Goal: Task Accomplishment & Management: Complete application form

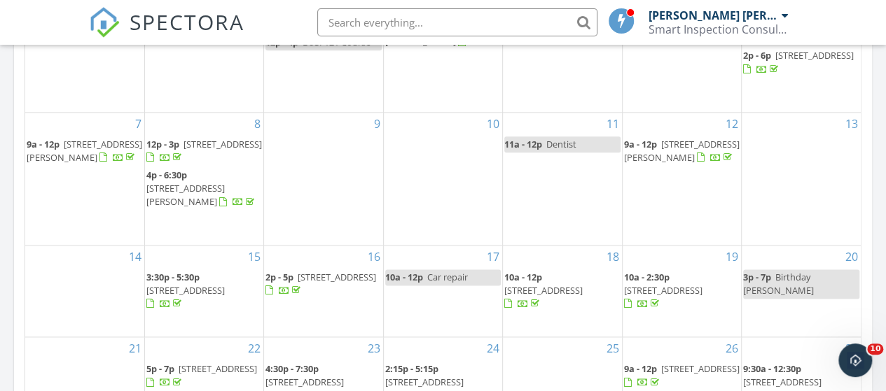
scroll to position [980, 0]
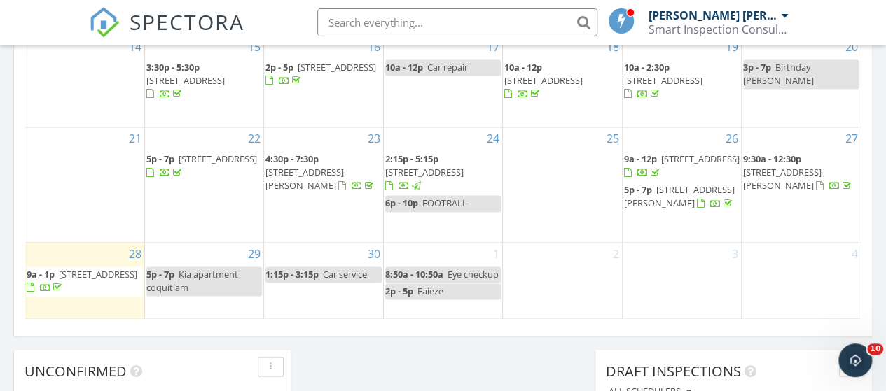
click at [198, 285] on div "5p - 7p Kia apartment coquitlam" at bounding box center [204, 281] width 116 height 27
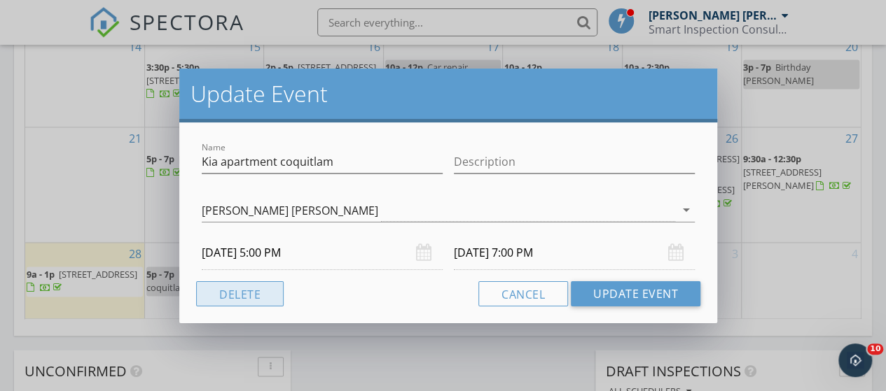
click at [236, 295] on button "Delete" at bounding box center [240, 293] width 88 height 25
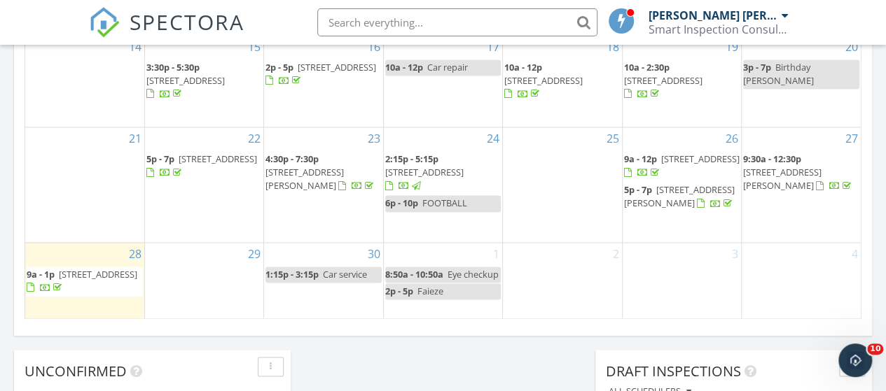
click at [185, 279] on div "29" at bounding box center [204, 281] width 118 height 77
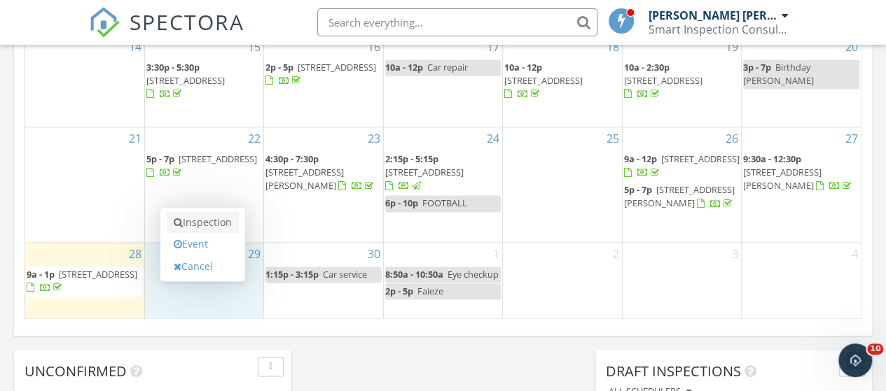
click at [192, 228] on link "Inspection" at bounding box center [203, 222] width 72 height 22
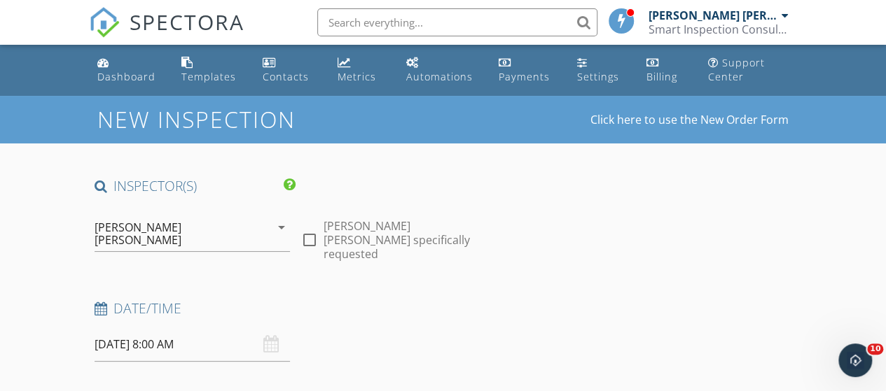
click at [164, 333] on input "09/29/2025 8:00 AM" at bounding box center [192, 345] width 195 height 34
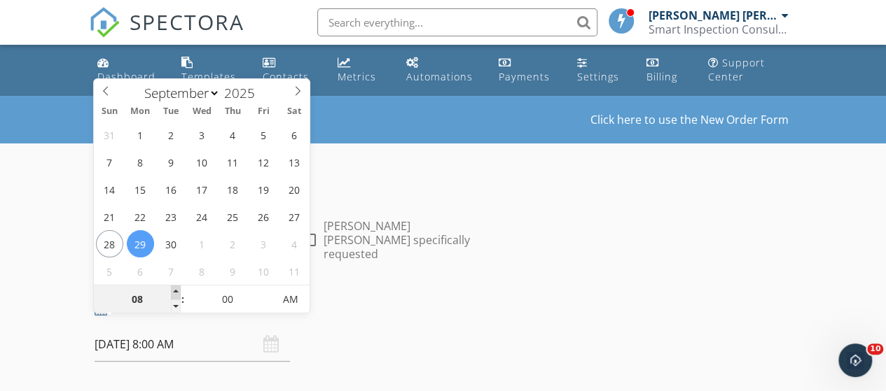
type input "09"
type input "09/29/2025 9:00 AM"
click at [175, 289] on span at bounding box center [176, 293] width 10 height 14
type input "10"
type input "09/29/2025 10:00 AM"
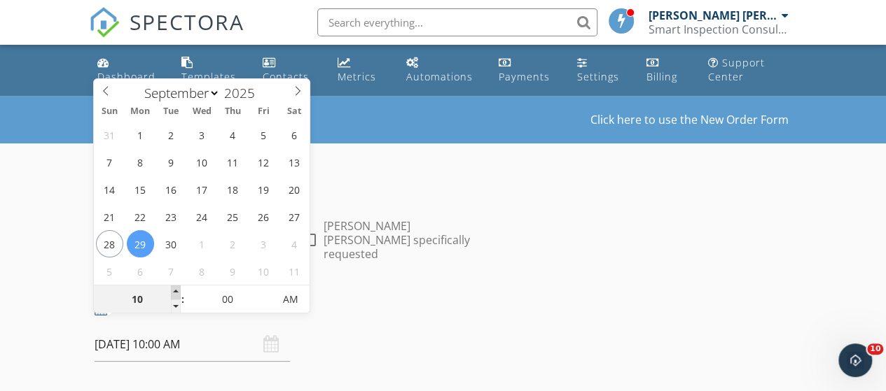
click at [175, 289] on span at bounding box center [176, 293] width 10 height 14
type input "11"
type input "09/29/2025 11:00 AM"
click at [175, 289] on span at bounding box center [176, 293] width 10 height 14
type input "12"
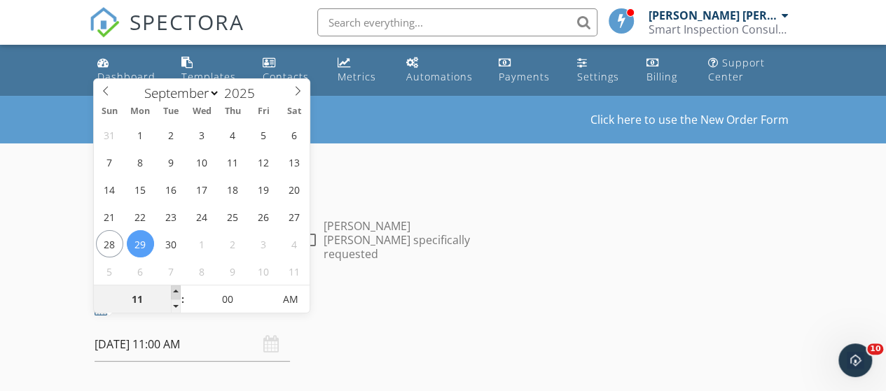
type input "09/29/2025 12:00 PM"
click at [175, 289] on span at bounding box center [176, 293] width 10 height 14
type input "01"
type input "09/29/2025 1:00 PM"
click at [175, 289] on span at bounding box center [176, 293] width 10 height 14
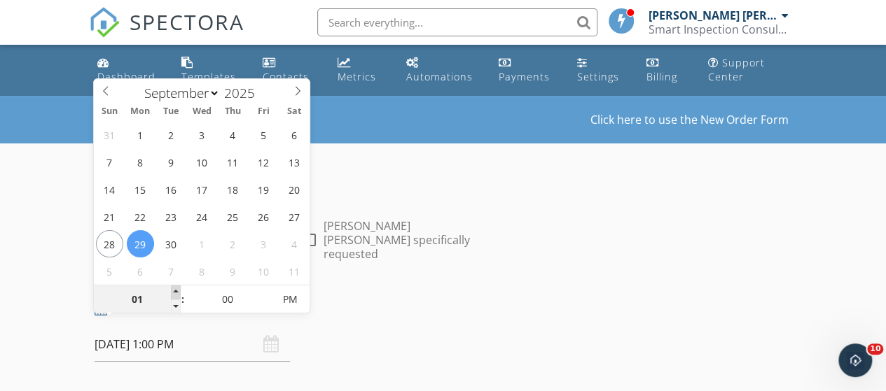
type input "02"
type input "09/29/2025 2:00 PM"
click at [175, 289] on span at bounding box center [176, 293] width 10 height 14
type input "03"
type input "09/29/2025 3:00 PM"
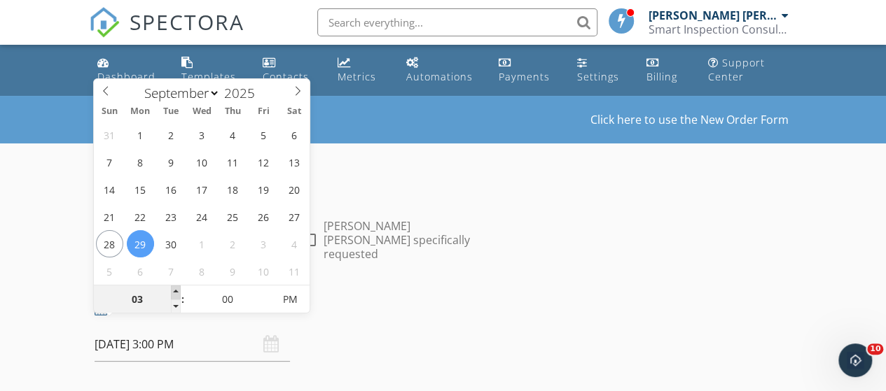
click at [175, 289] on span at bounding box center [176, 293] width 10 height 14
type input "04"
type input "09/29/2025 4:00 PM"
click at [175, 289] on span at bounding box center [176, 293] width 10 height 14
type input "05"
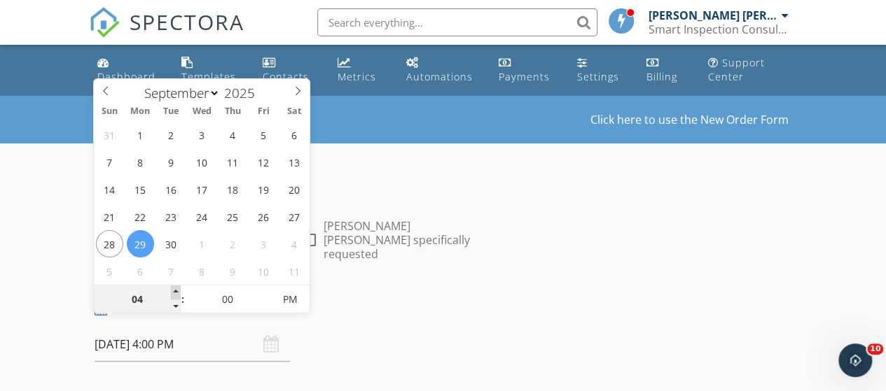
type input "09/29/2025 5:00 PM"
click at [175, 289] on span at bounding box center [176, 293] width 10 height 14
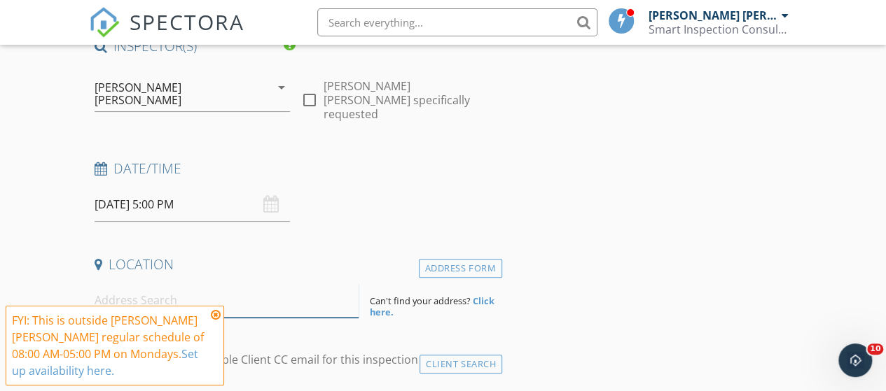
click at [183, 296] on input at bounding box center [227, 301] width 265 height 34
paste input "3178 Dayanee Springs Blvd, Coquitlam"
type input "3178 Dayanee Springs Blvd, Coquitlam"
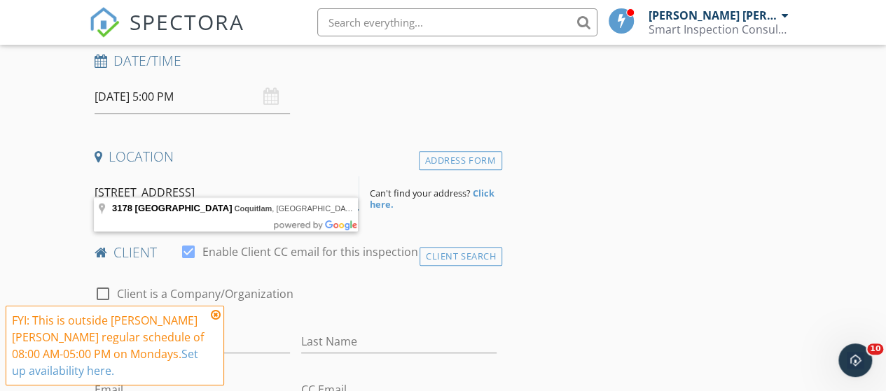
scroll to position [280, 0]
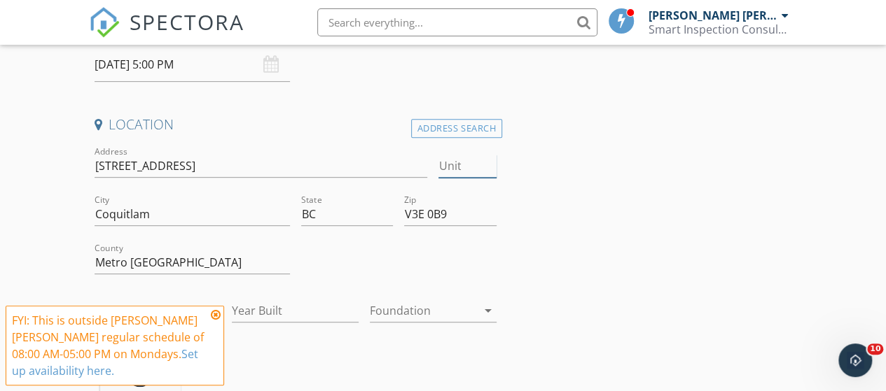
click at [455, 155] on input "Unit" at bounding box center [466, 166] width 57 height 23
type input "211"
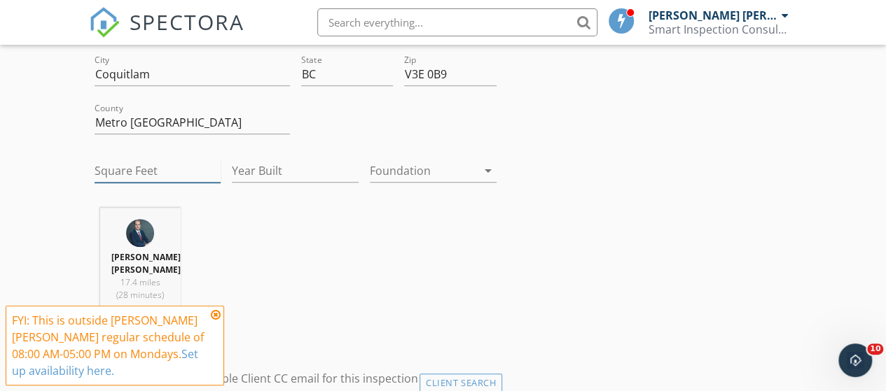
click at [152, 160] on input "Square Feet" at bounding box center [158, 171] width 127 height 23
type input "833"
click at [256, 165] on input "Year Built" at bounding box center [295, 171] width 127 height 23
type input "2012"
click at [349, 232] on div "Mohsen Salarpour Goodarzi 17.4 miles (28 minutes)" at bounding box center [295, 272] width 413 height 129
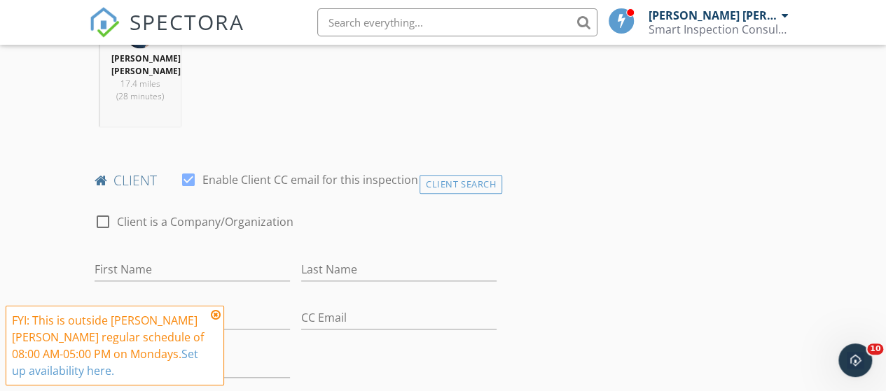
scroll to position [630, 0]
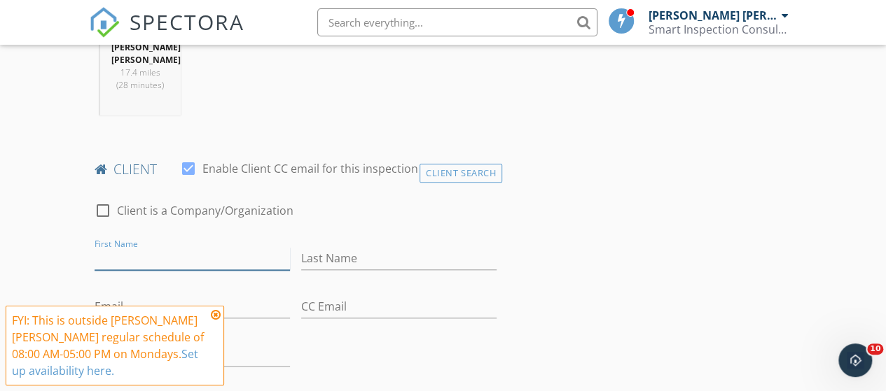
click at [158, 247] on input "First Name" at bounding box center [192, 258] width 195 height 23
paste input "Ali Khazraie Vijemehr"
type input "Ali Khazraie Vijemehr"
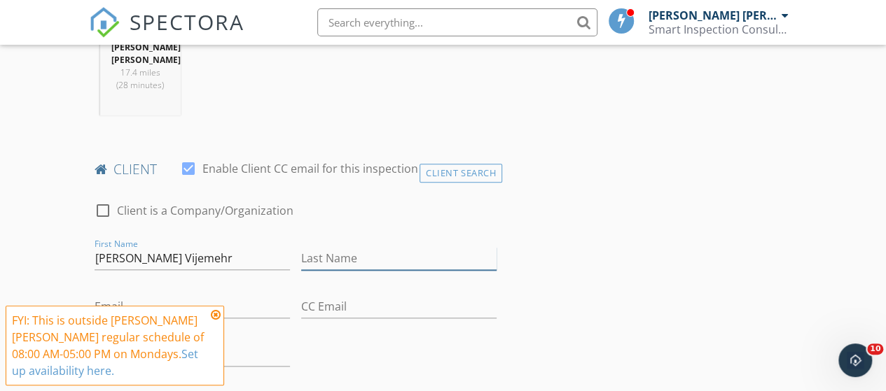
click at [350, 256] on input "Last Name" at bounding box center [398, 258] width 195 height 23
paste input "Ali Khazraie Vijemehr"
click at [317, 258] on input "Ali Khazraie Vijemehr" at bounding box center [398, 258] width 195 height 23
type input "Khazraie Vijemehr"
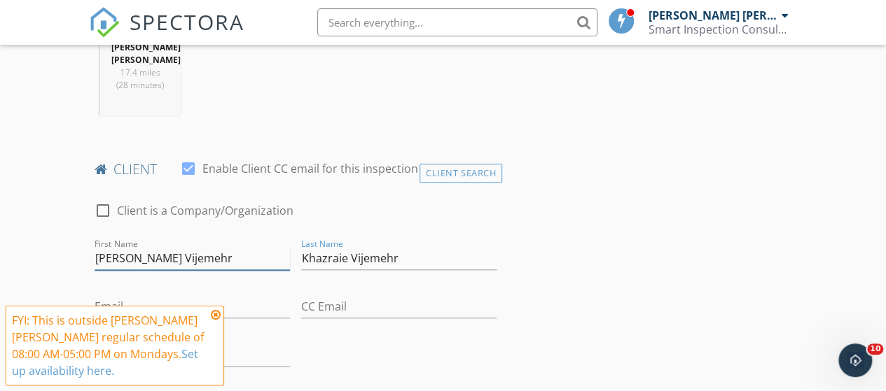
click at [248, 258] on input "Ali Khazraie Vijemehr" at bounding box center [192, 258] width 195 height 23
type input "Ali"
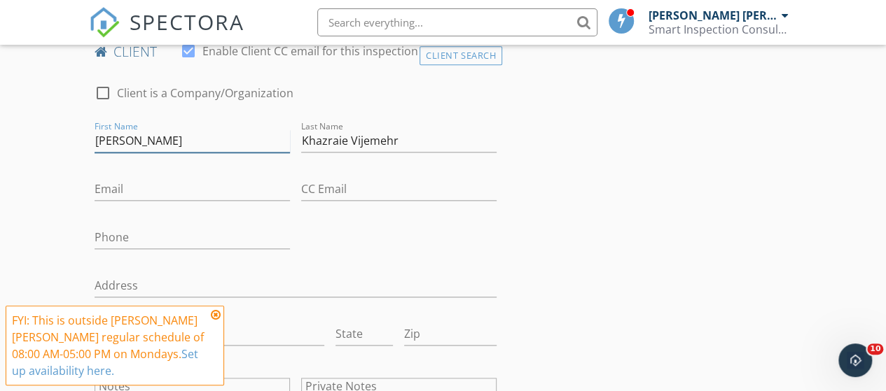
scroll to position [770, 0]
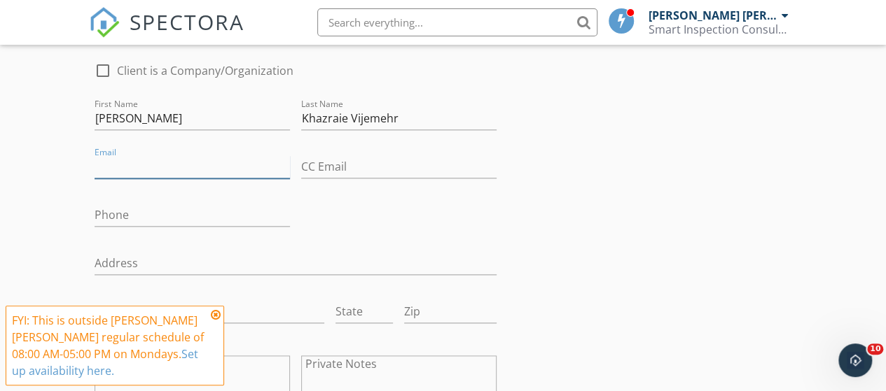
click at [134, 161] on input "Email" at bounding box center [192, 166] width 195 height 23
paste input "[EMAIL_ADDRESS][DOMAIN_NAME]"
type input "[EMAIL_ADDRESS][DOMAIN_NAME]"
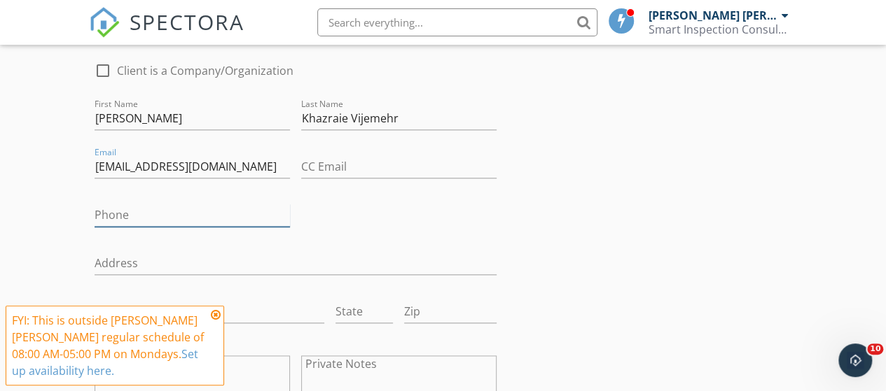
click at [165, 211] on input "Phone" at bounding box center [192, 215] width 195 height 23
paste input "[PHONE_NUMBER]"
type input "[PHONE_NUMBER]"
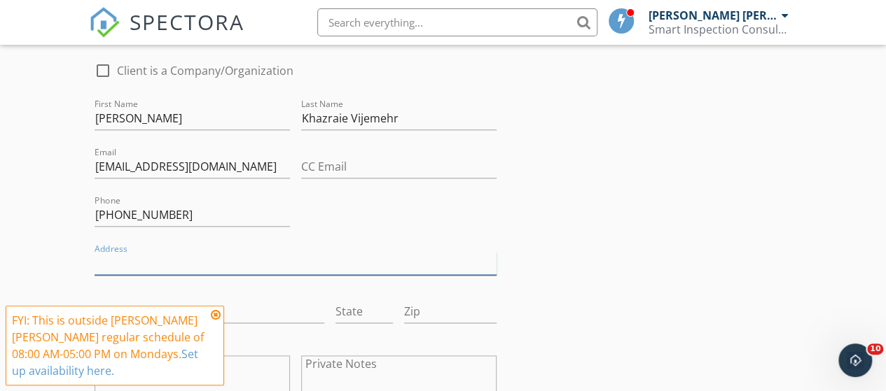
click at [197, 266] on input "Address" at bounding box center [296, 263] width 402 height 23
paste input "[STREET_ADDRESS]"
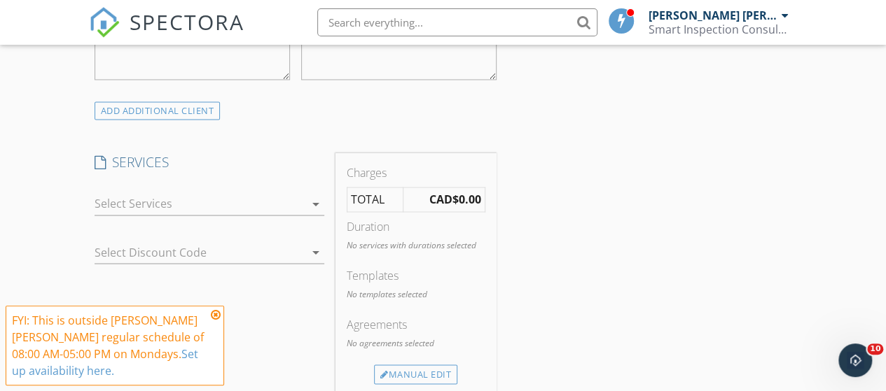
scroll to position [1120, 0]
type input "[STREET_ADDRESS]"
click at [169, 197] on div at bounding box center [200, 199] width 210 height 22
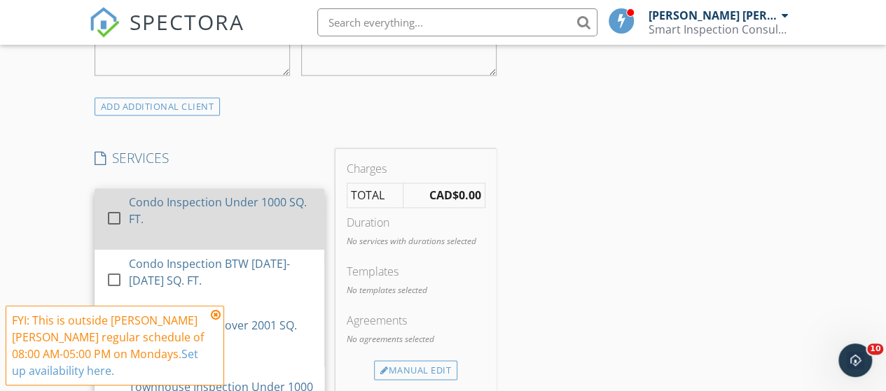
click at [115, 220] on div at bounding box center [114, 219] width 24 height 24
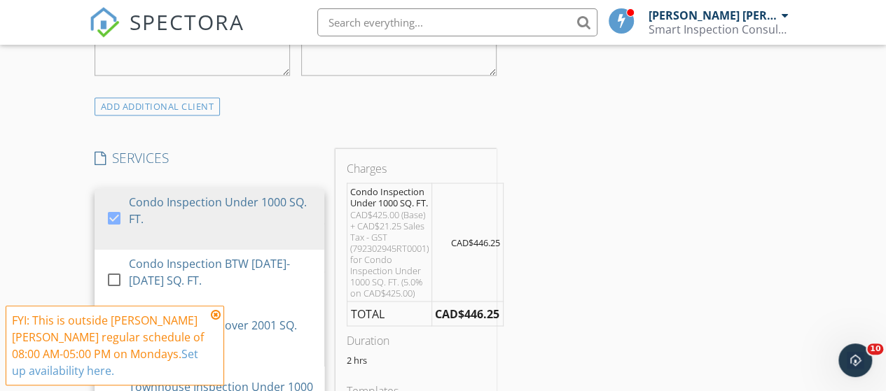
click at [215, 316] on icon at bounding box center [216, 314] width 10 height 11
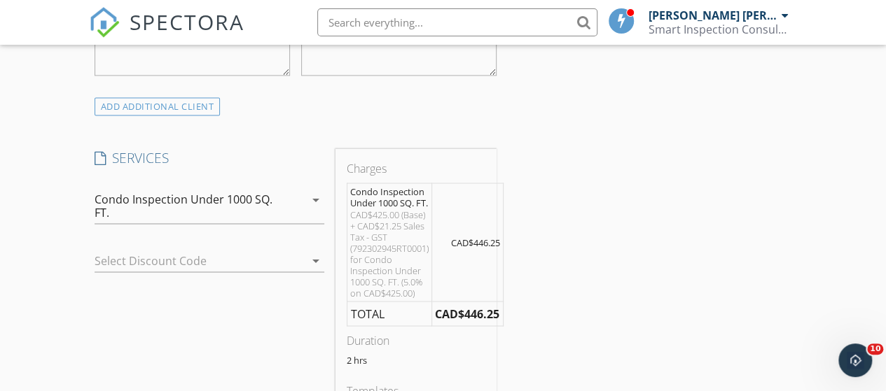
click at [316, 200] on icon "arrow_drop_down" at bounding box center [315, 199] width 17 height 17
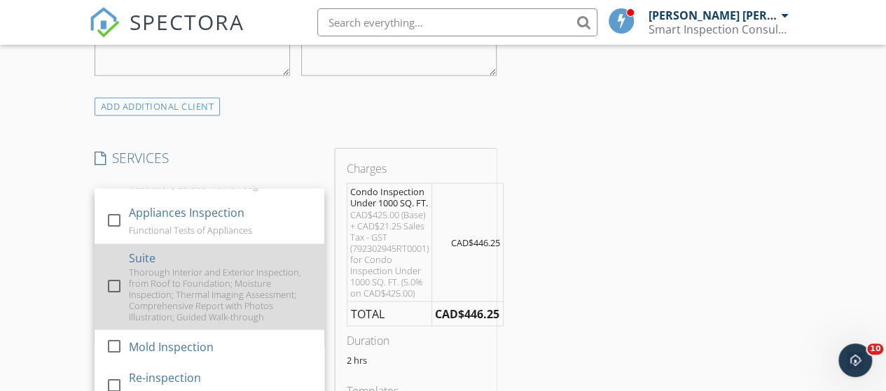
scroll to position [1194, 0]
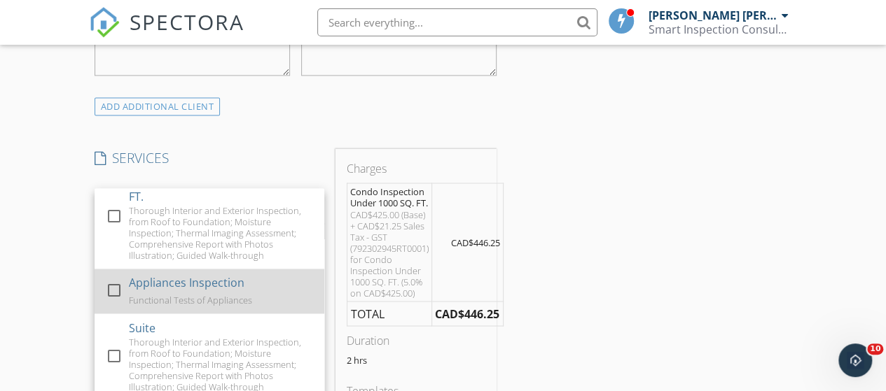
click at [112, 284] on div at bounding box center [114, 291] width 24 height 24
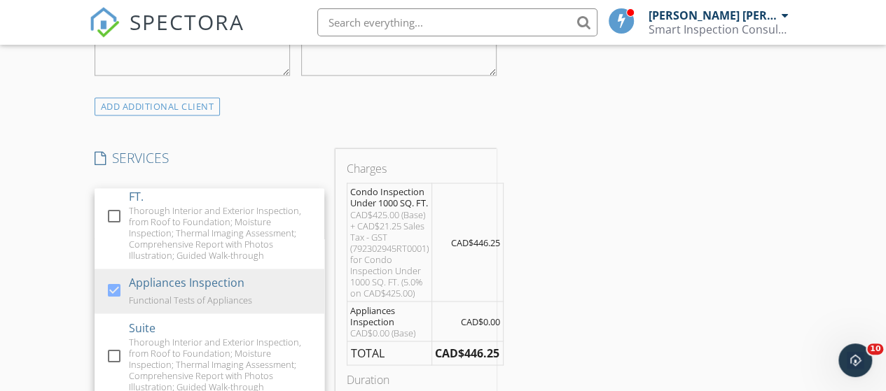
click at [53, 245] on div "New Inspection Click here to use the New Order Form INSPECTOR(S) check_box Mohs…" at bounding box center [443, 298] width 886 height 2644
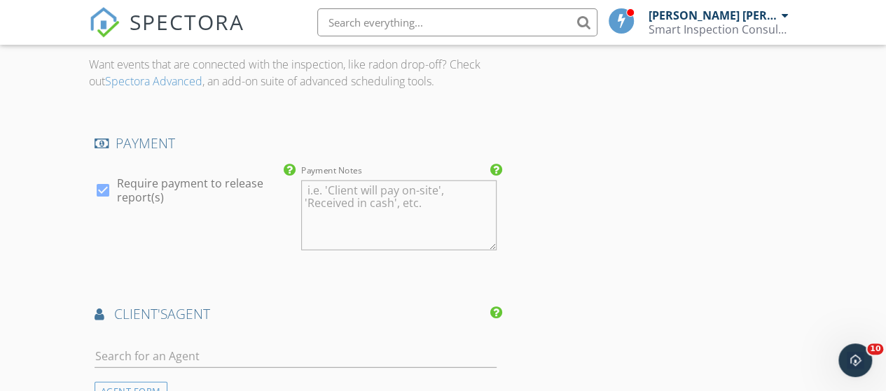
scroll to position [1750, 0]
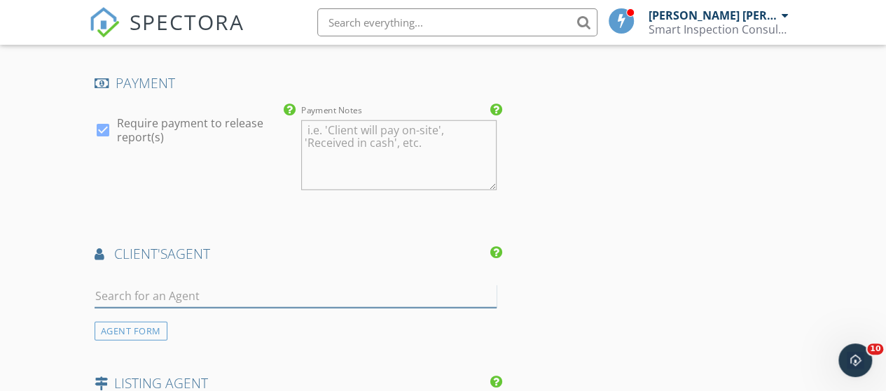
click at [129, 286] on input "text" at bounding box center [296, 296] width 402 height 23
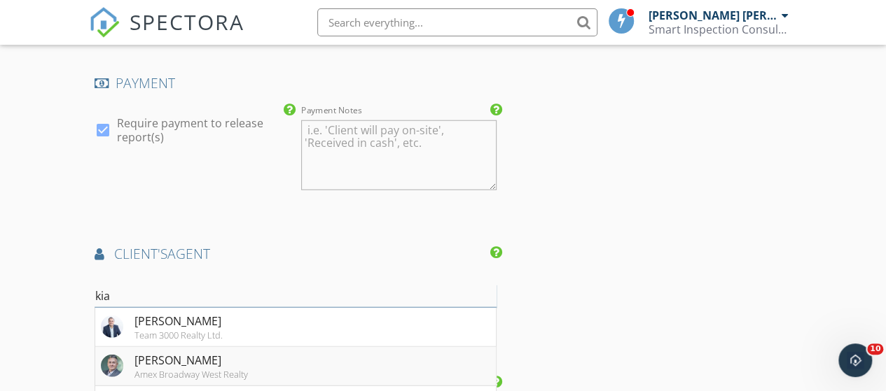
type input "kia"
click at [140, 361] on div "[PERSON_NAME]" at bounding box center [190, 360] width 113 height 17
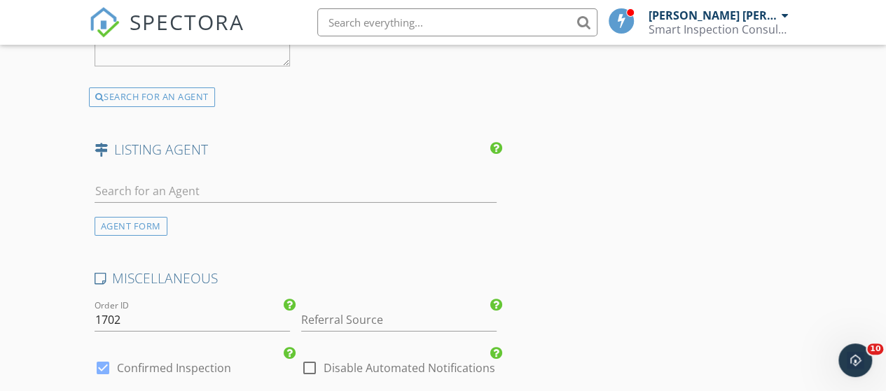
scroll to position [2380, 0]
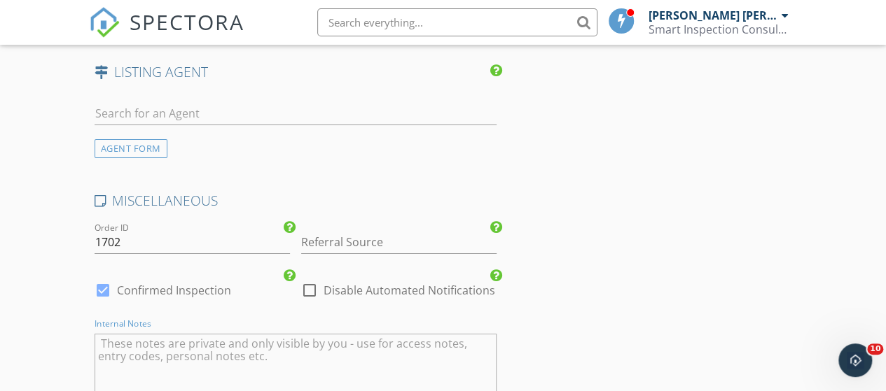
click at [155, 336] on textarea "Internal Notes" at bounding box center [296, 369] width 402 height 70
paste textarea "Access to be provided by: Listing Agent – Vargha Akhtatkhavari (604-939-0018) W…"
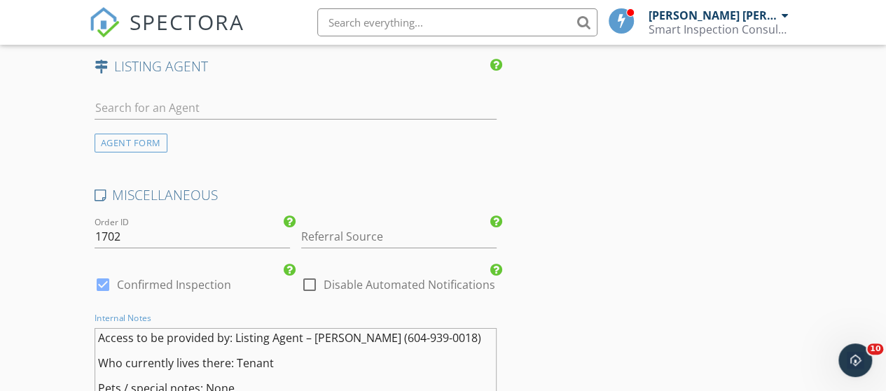
scroll to position [0, 0]
type textarea "Access to be provided by: Listing Agent – Vargha Akhtatkhavari (604-939-0018) W…"
click at [160, 106] on input "text" at bounding box center [296, 108] width 402 height 23
paste input "[PERSON_NAME]"
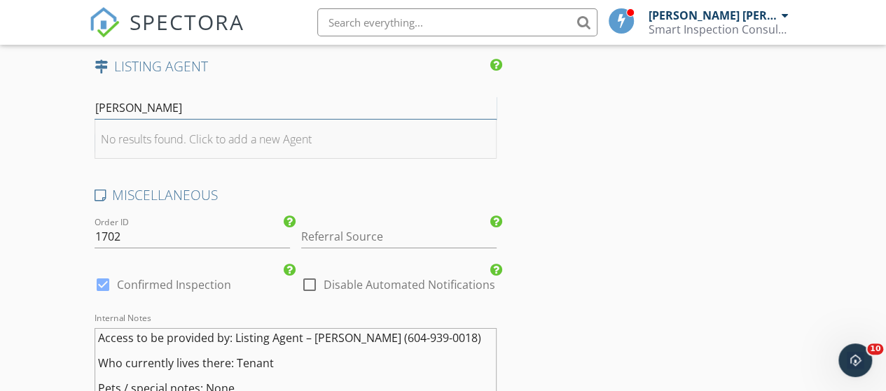
type input "[PERSON_NAME]"
click at [158, 124] on li "No results found. Click to add a new Agent" at bounding box center [295, 139] width 400 height 39
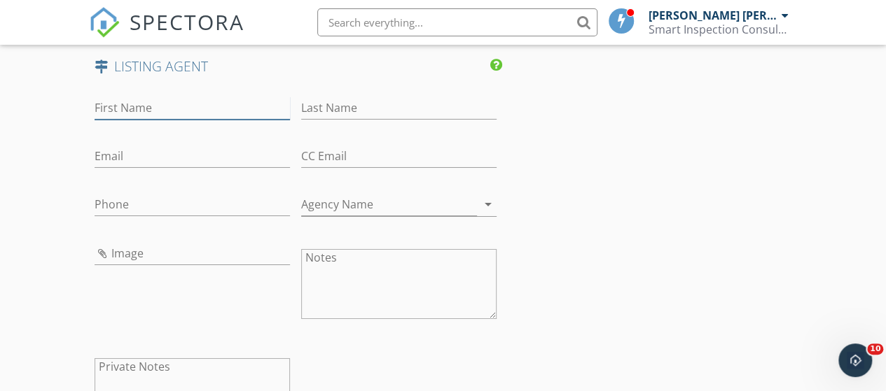
click at [158, 104] on input "First Name" at bounding box center [192, 108] width 195 height 23
paste input "[PERSON_NAME]"
type input "[PERSON_NAME]"
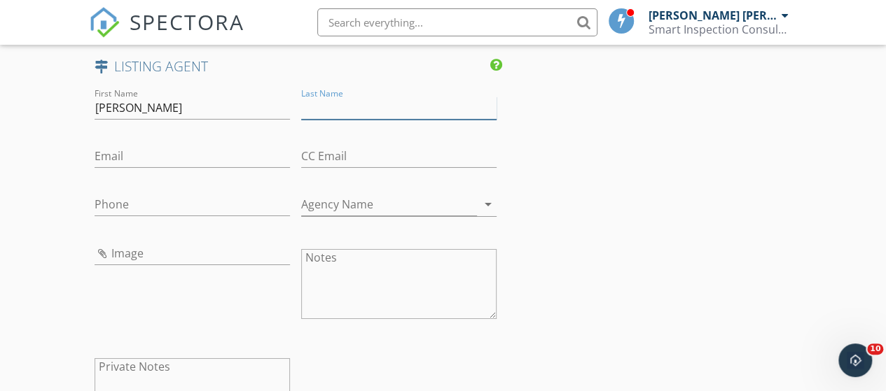
click at [337, 102] on input "Last Name" at bounding box center [398, 108] width 195 height 23
paste input "[PERSON_NAME]"
click at [340, 103] on input "[PERSON_NAME]" at bounding box center [398, 108] width 195 height 23
type input "Akhtarkhavari"
click at [276, 106] on input "[PERSON_NAME]" at bounding box center [192, 108] width 195 height 23
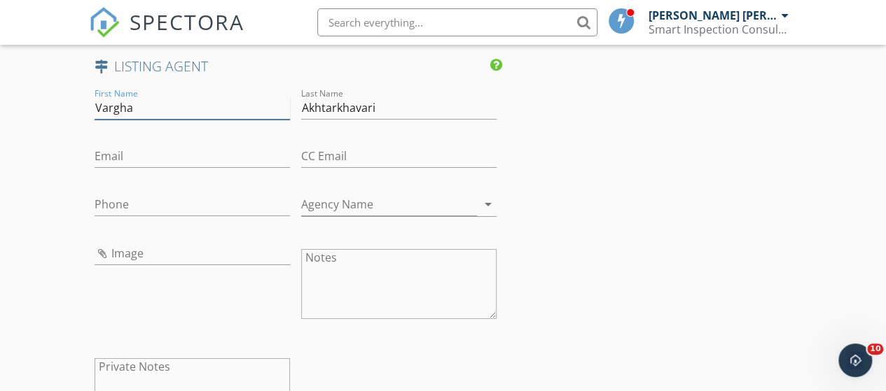
type input "Vargha"
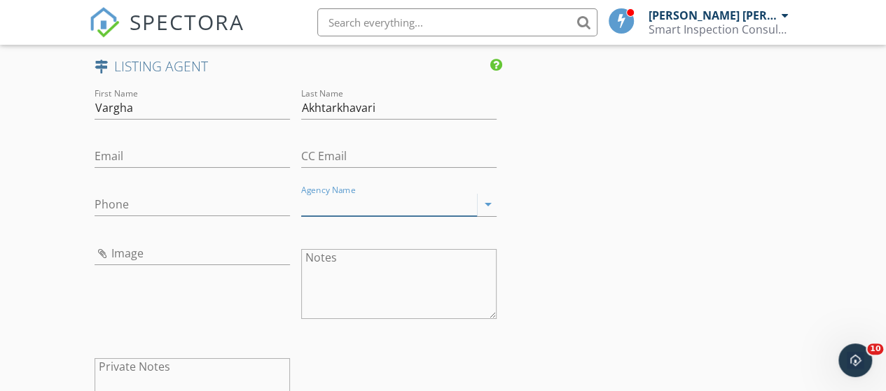
click at [350, 202] on input "Agency Name" at bounding box center [389, 204] width 176 height 23
paste input "RE/MAX Select Properties"
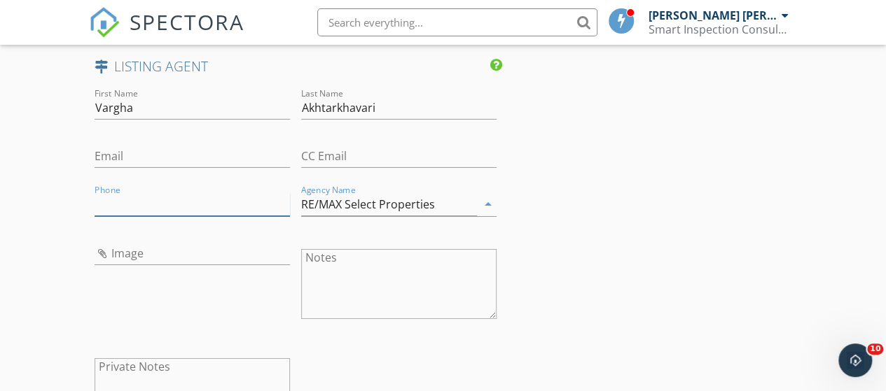
click at [146, 200] on input "Phone" at bounding box center [192, 204] width 195 height 23
type input "RE/MAX Select Properties"
paste input "[PHONE_NUMBER]"
type input "[PHONE_NUMBER]"
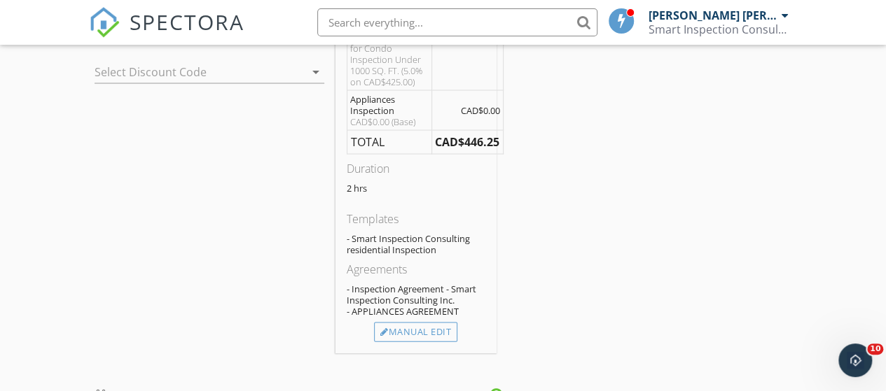
scroll to position [1336, 0]
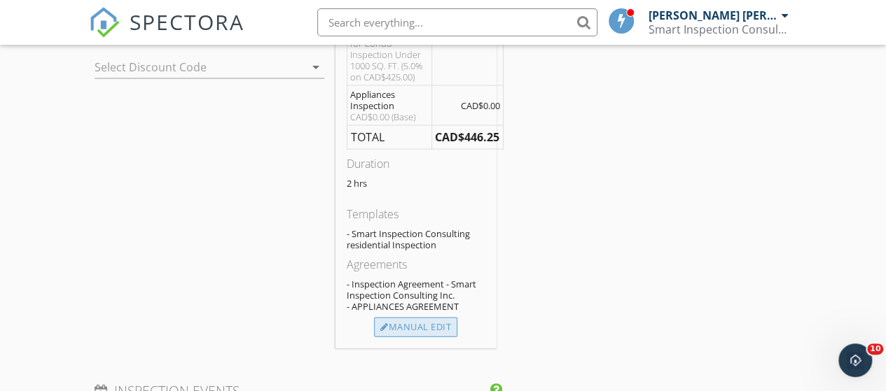
click at [401, 320] on div "Manual Edit" at bounding box center [415, 328] width 83 height 20
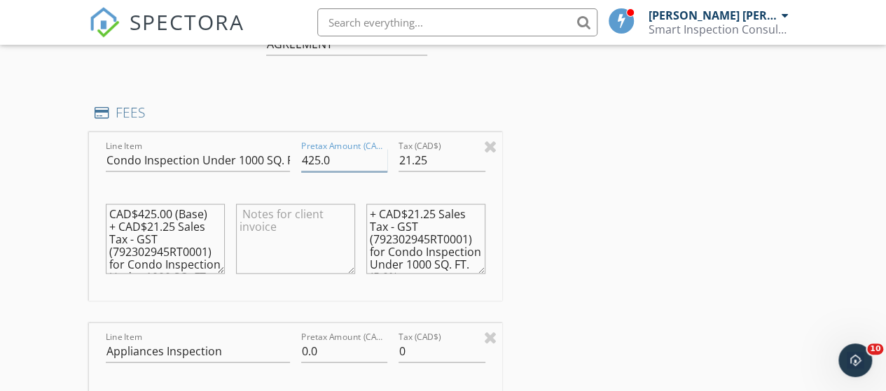
drag, startPoint x: 307, startPoint y: 162, endPoint x: 318, endPoint y: 160, distance: 11.3
click at [318, 160] on input "425.0" at bounding box center [344, 160] width 87 height 23
type input "450.0"
click at [410, 158] on input "21.25" at bounding box center [441, 160] width 87 height 23
click at [419, 158] on input "22.25" at bounding box center [441, 160] width 87 height 23
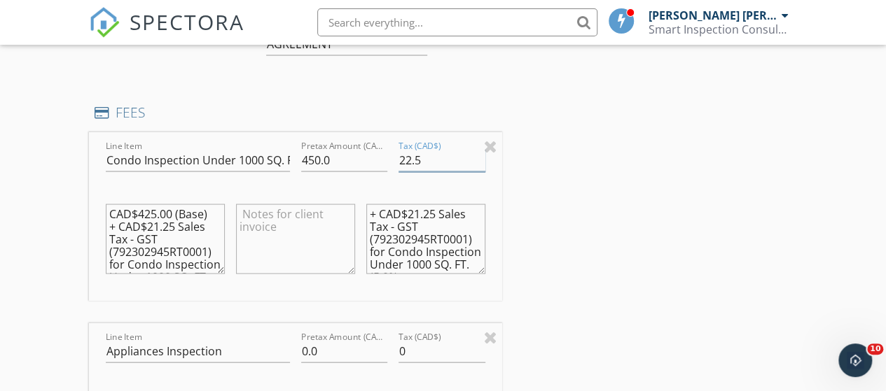
click at [421, 158] on input "22.5" at bounding box center [441, 160] width 87 height 23
type input "22.50"
drag, startPoint x: 146, startPoint y: 217, endPoint x: 155, endPoint y: 216, distance: 9.9
click at [155, 216] on textarea "CAD$425.00 (Base) + CAD$21.25 Sales Tax - GST (792302945RT0001) for Condo Inspe…" at bounding box center [165, 239] width 119 height 70
drag, startPoint x: 146, startPoint y: 210, endPoint x: 155, endPoint y: 209, distance: 9.1
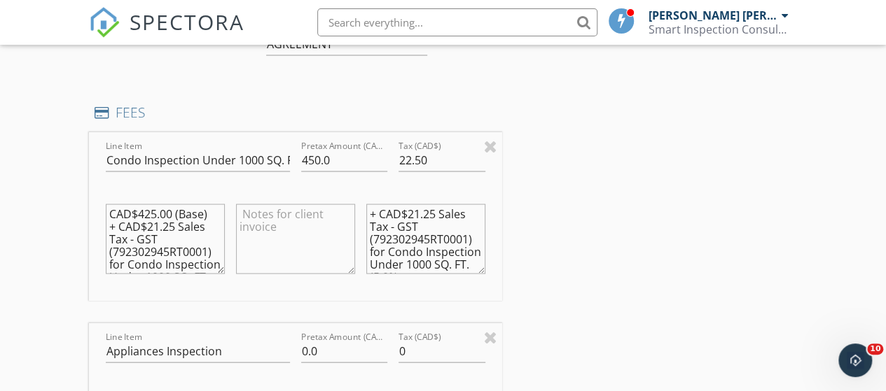
click at [155, 209] on textarea "CAD$425.00 (Base) + CAD$21.25 Sales Tax - GST (792302945RT0001) for Condo Inspe…" at bounding box center [165, 239] width 119 height 70
click at [156, 221] on textarea "CAD$450.00 (Base) + CAD$21.25 Sales Tax - GST (792302945RT0001) for Condo Inspe…" at bounding box center [165, 239] width 119 height 70
click at [166, 221] on textarea "CAD$450.00 (Base) + CAD$22.25 Sales Tax - GST (792302945RT0001) for Condo Inspe…" at bounding box center [165, 239] width 119 height 70
drag, startPoint x: 160, startPoint y: 250, endPoint x: 171, endPoint y: 250, distance: 11.2
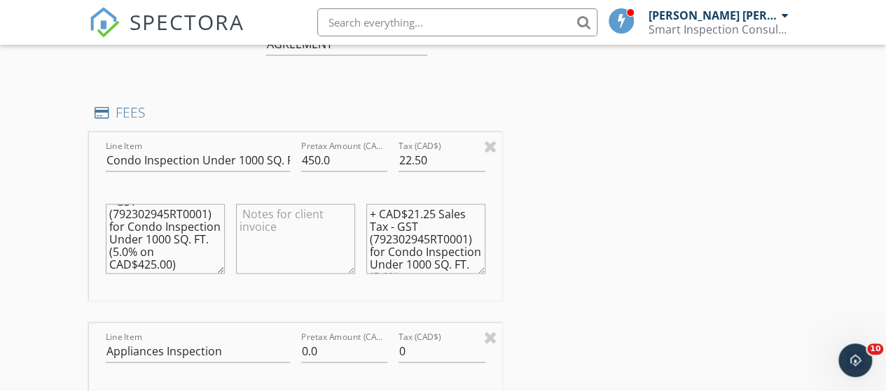
click at [171, 250] on textarea "CAD$450.00 (Base) + CAD$22.5 Sales Tax - GST (792302945RT0001) for Condo Inspec…" at bounding box center [165, 239] width 119 height 70
type textarea "CAD$450.00 (Base) + CAD$22.5 Sales Tax - GST (792302945RT0001) for Condo Inspec…"
click at [417, 214] on textarea "+ CAD$21.25 Sales Tax - GST (792302945RT0001) for Condo Inspection Under 1000 S…" at bounding box center [425, 239] width 119 height 70
click at [426, 214] on textarea "+ CAD$22.25 Sales Tax - GST (792302945RT0001) for Condo Inspection Under 1000 S…" at bounding box center [425, 239] width 119 height 70
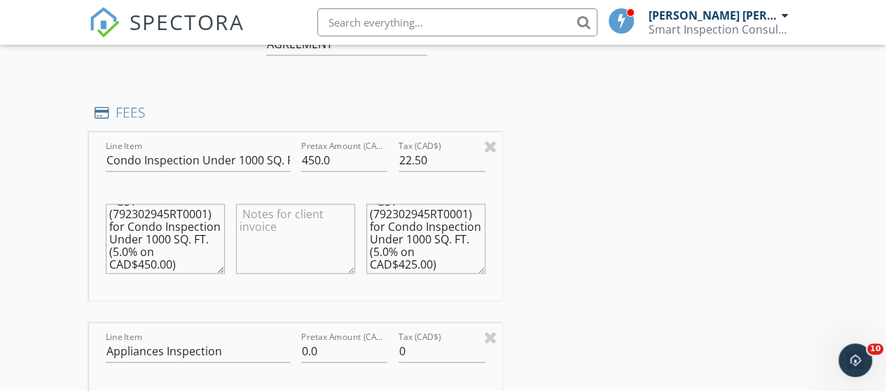
drag, startPoint x: 423, startPoint y: 249, endPoint x: 431, endPoint y: 249, distance: 8.4
click at [431, 249] on textarea "+ CAD$22.5 Sales Tax - GST (792302945RT0001) for Condo Inspection Under 1000 SQ…" at bounding box center [425, 239] width 119 height 70
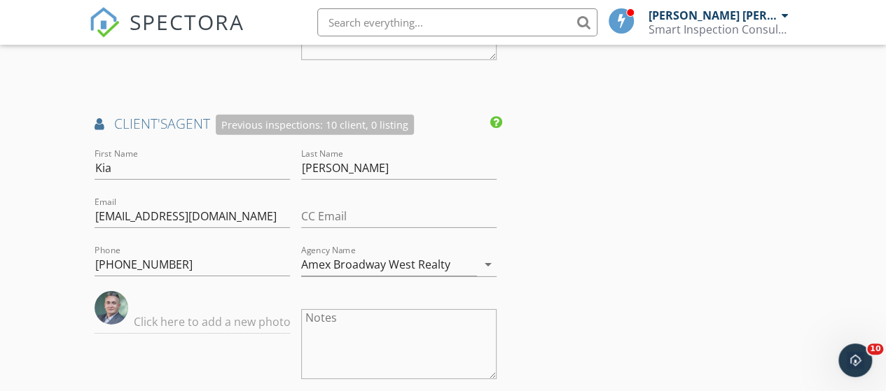
scroll to position [2106, 0]
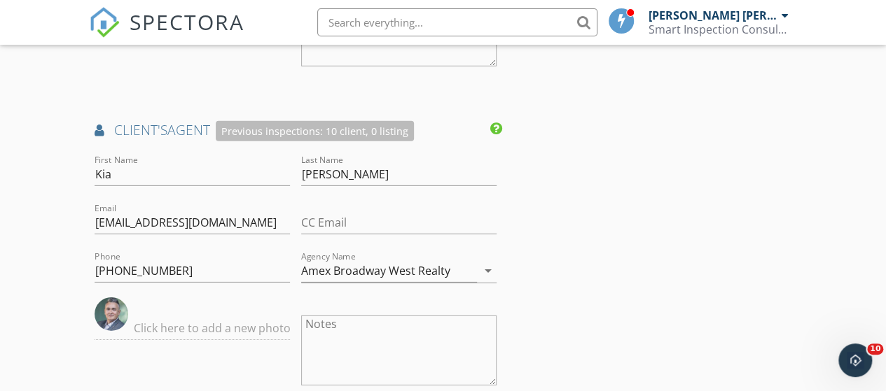
type textarea "+ CAD$22.5 Sales Tax - GST (792302945RT0001) for Condo Inspection Under 1000 SQ…"
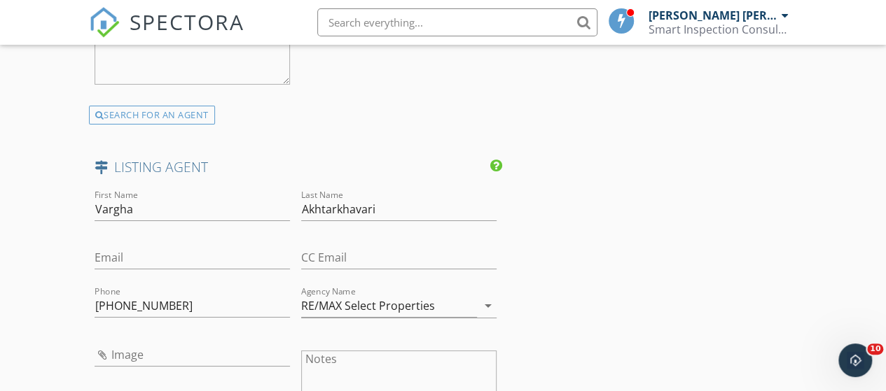
scroll to position [2666, 0]
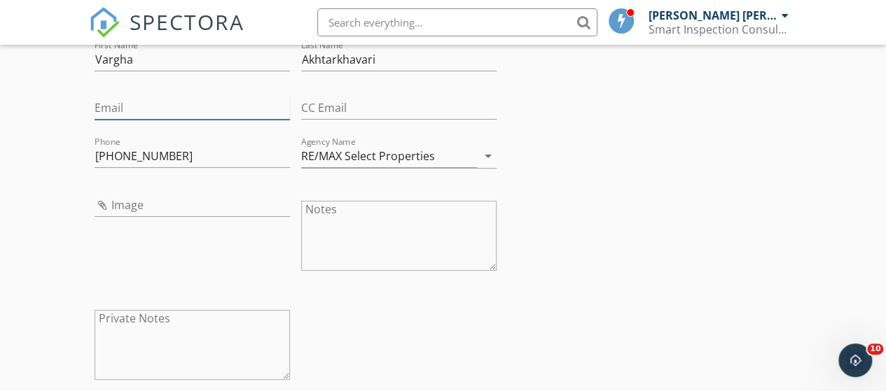
click at [123, 97] on input "Email" at bounding box center [192, 108] width 195 height 23
paste input "[EMAIL_ADDRESS][DOMAIN_NAME]"
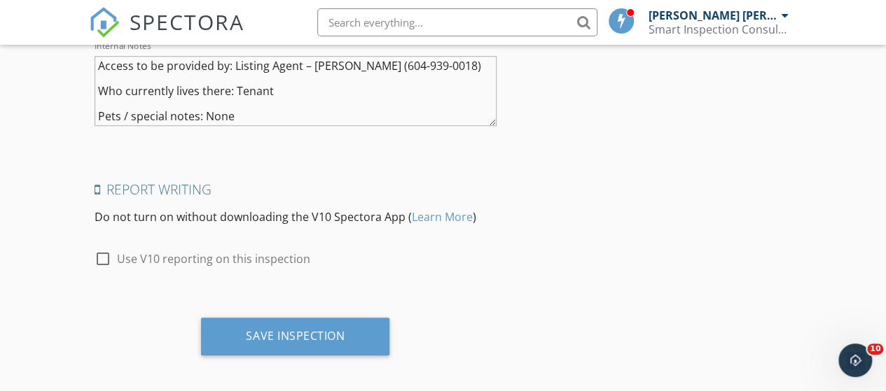
scroll to position [3207, 0]
type input "[EMAIL_ADDRESS][DOMAIN_NAME]"
click at [237, 109] on textarea "Access to be provided by: Listing Agent – Vargha Akhtatkhavari (604-939-0018) W…" at bounding box center [296, 90] width 402 height 70
paste textarea "Client/agent attending: Yes, at around 6:30 pm"
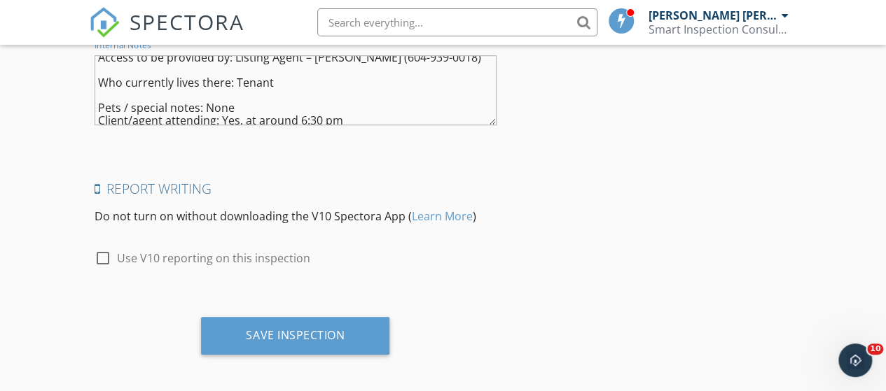
scroll to position [0, 0]
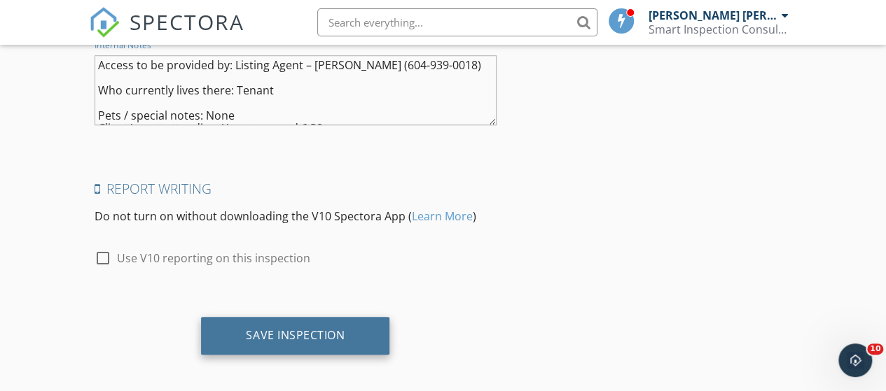
type textarea "Access to be provided by: Listing Agent – [PERSON_NAME] (604-939-0018) Who curr…"
click at [262, 330] on div "Save Inspection" at bounding box center [295, 335] width 99 height 14
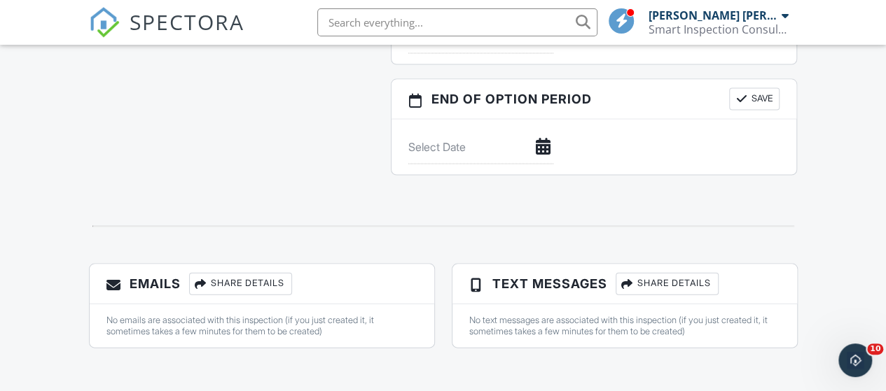
scroll to position [1109, 0]
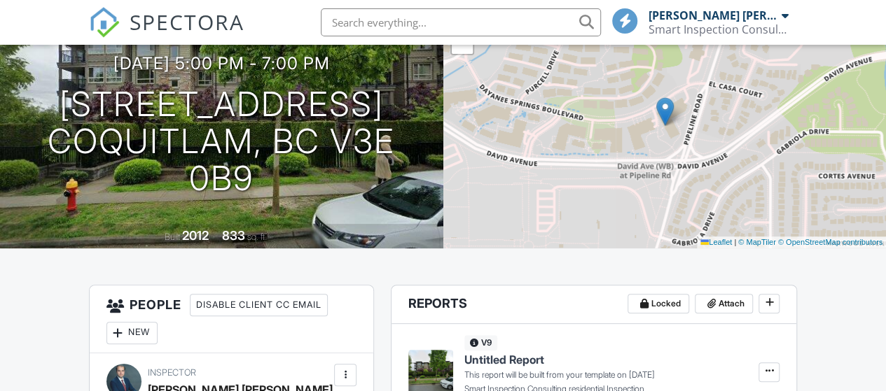
scroll to position [17, 0]
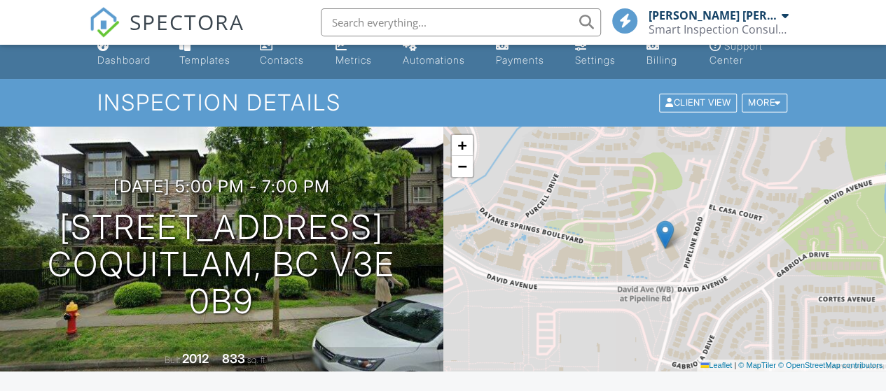
click at [116, 62] on div "Dashboard" at bounding box center [123, 60] width 53 height 12
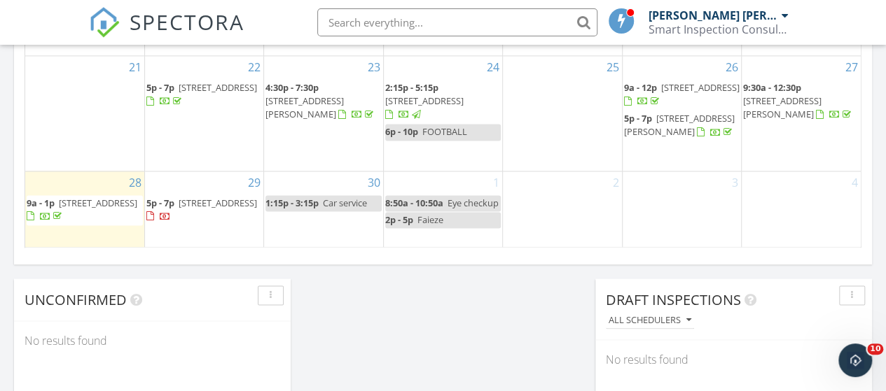
scroll to position [1050, 0]
click at [62, 211] on span "827 Burnaby St, New Westminster V3L 4V8" at bounding box center [98, 204] width 78 height 13
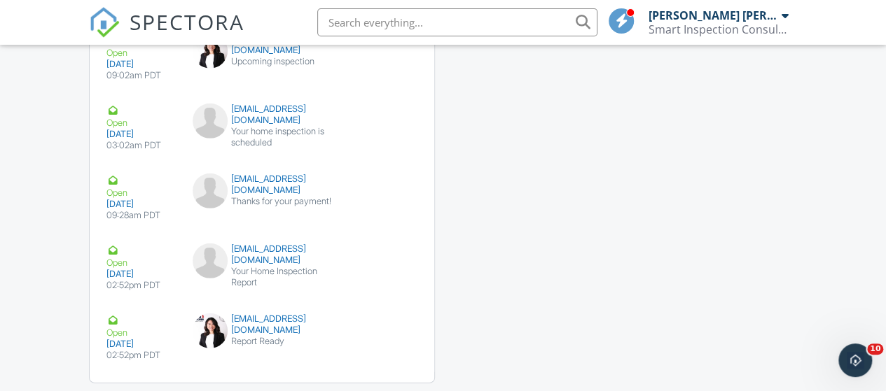
scroll to position [2004, 0]
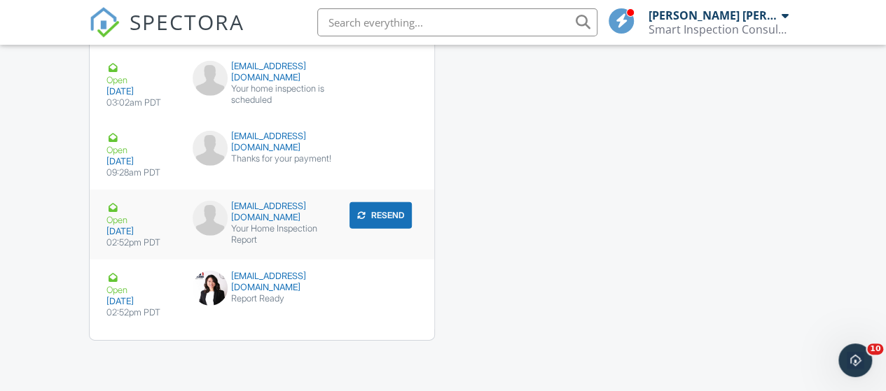
click at [260, 211] on div "[EMAIL_ADDRESS][DOMAIN_NAME]" at bounding box center [262, 212] width 139 height 22
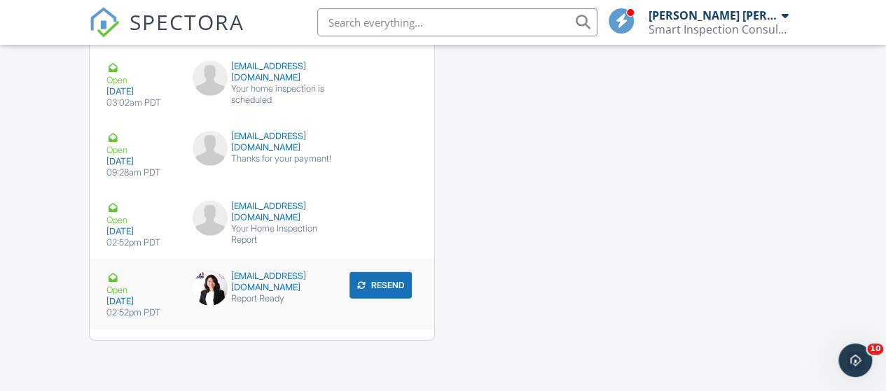
click at [249, 281] on div "[EMAIL_ADDRESS][DOMAIN_NAME]" at bounding box center [262, 282] width 139 height 22
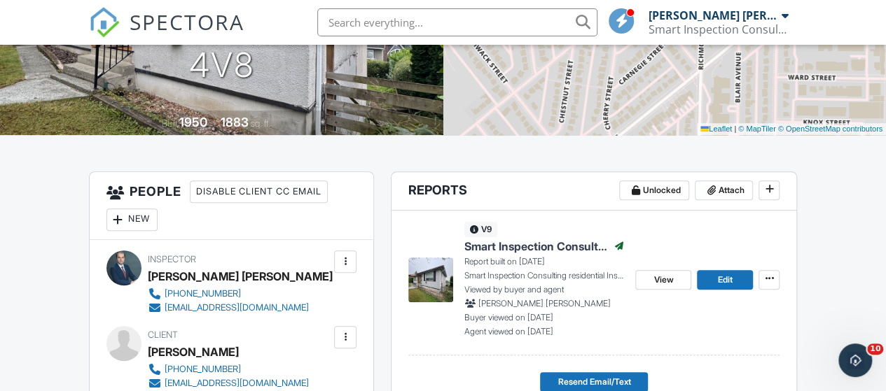
scroll to position [323, 0]
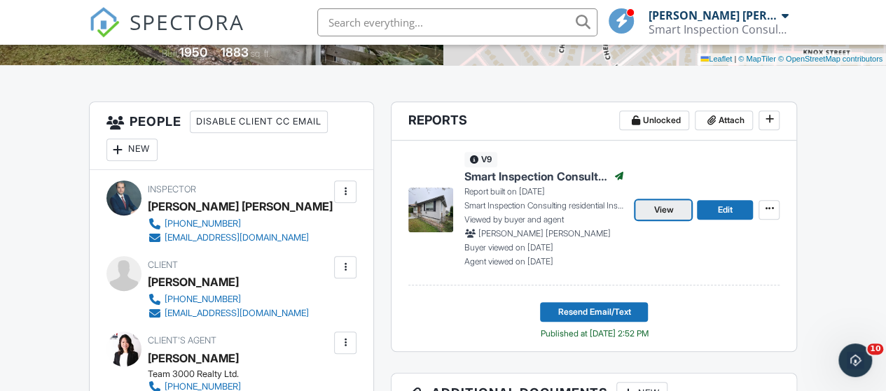
click at [664, 214] on span "View" at bounding box center [663, 210] width 20 height 14
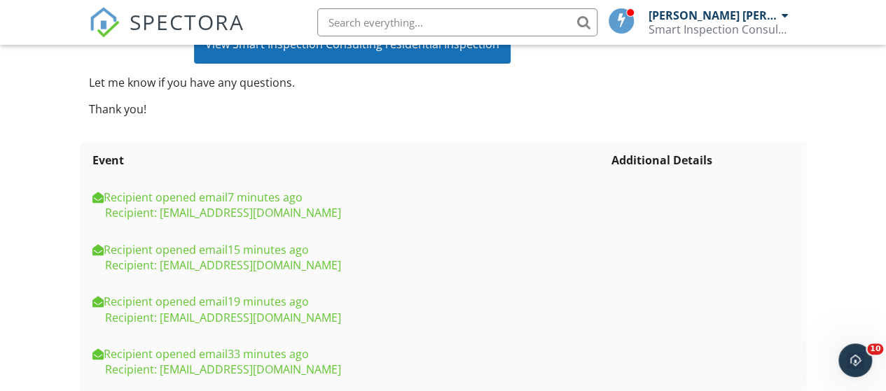
scroll to position [258, 0]
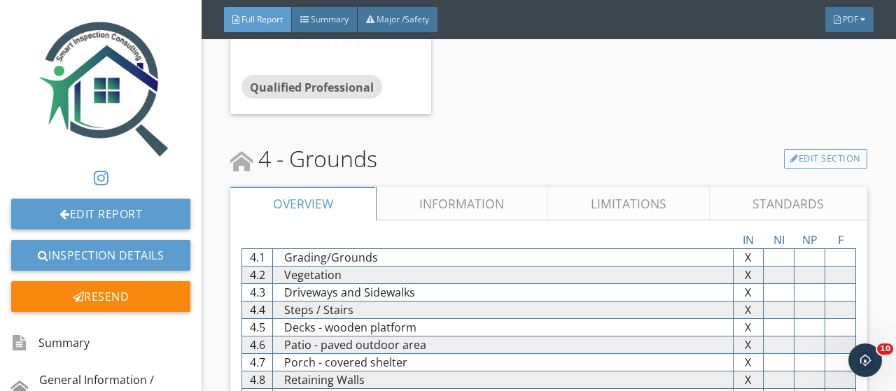
scroll to position [2730, 0]
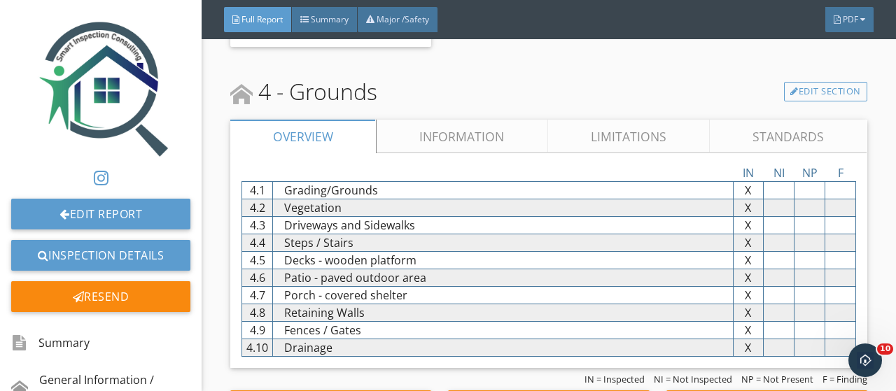
click at [473, 144] on link "Information" at bounding box center [462, 137] width 171 height 34
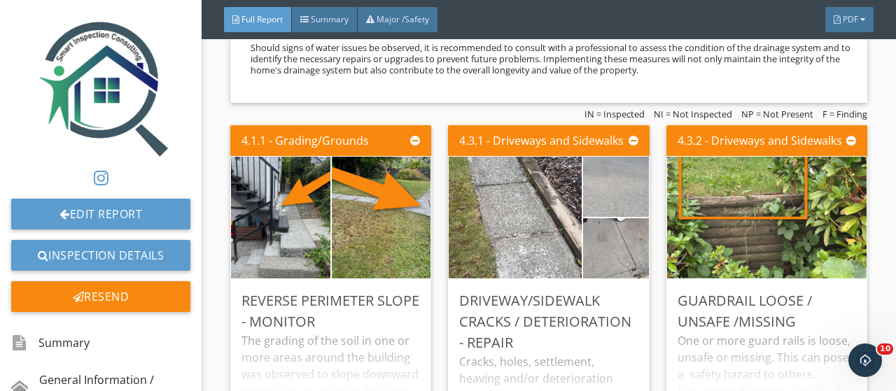
scroll to position [4621, 0]
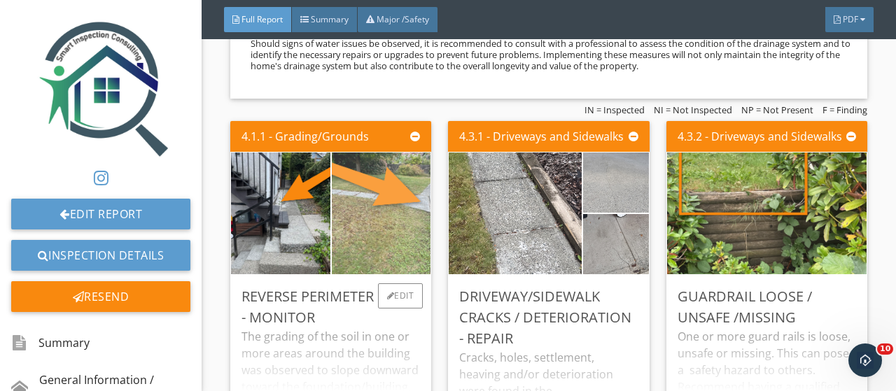
click at [344, 192] on img at bounding box center [381, 213] width 229 height 305
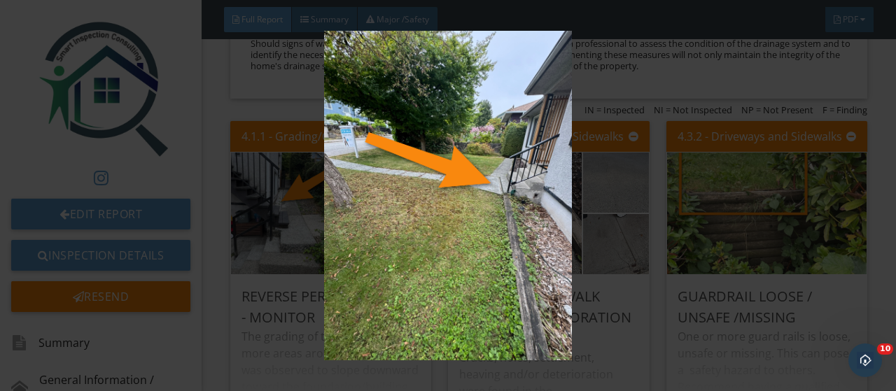
click at [268, 169] on img at bounding box center [447, 195] width 809 height 329
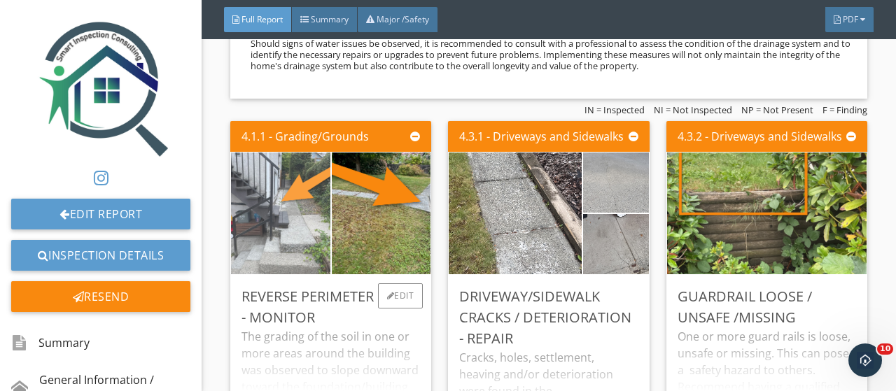
click at [299, 233] on img at bounding box center [281, 213] width 229 height 305
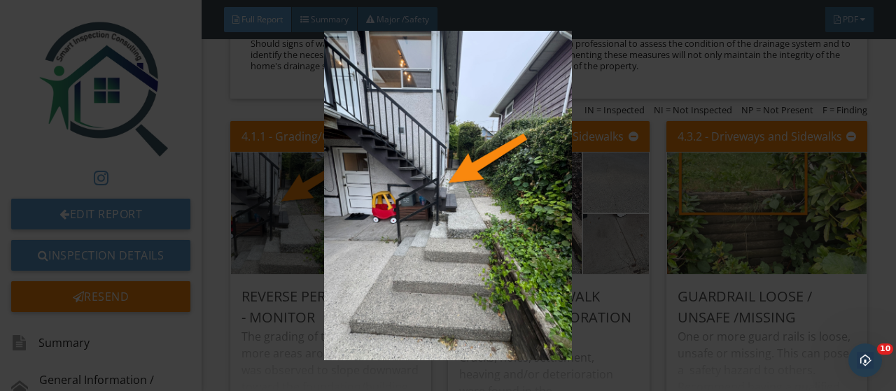
click at [249, 226] on img at bounding box center [447, 195] width 809 height 329
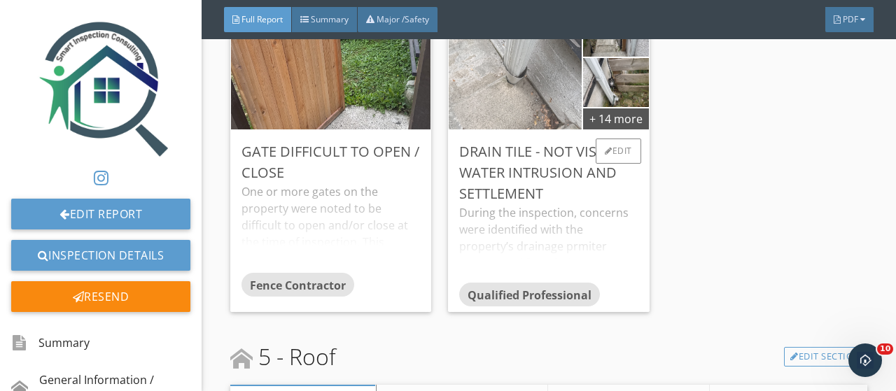
scroll to position [5461, 0]
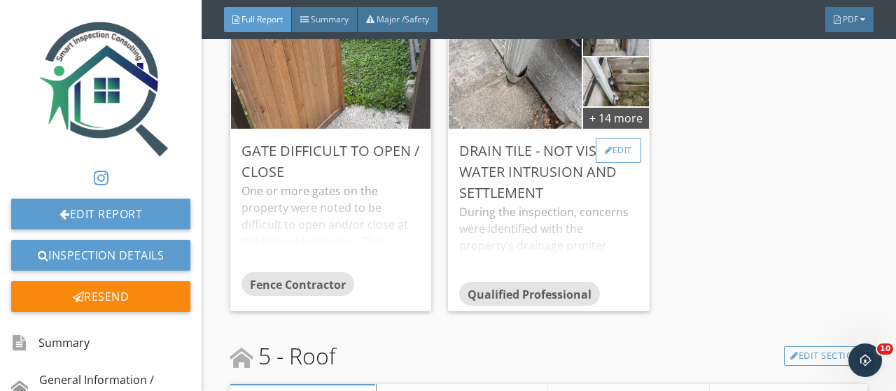
click at [605, 155] on div at bounding box center [609, 150] width 8 height 8
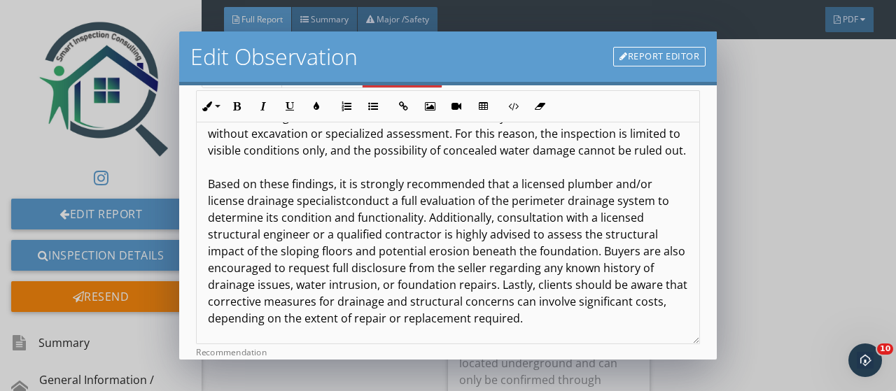
scroll to position [140, 0]
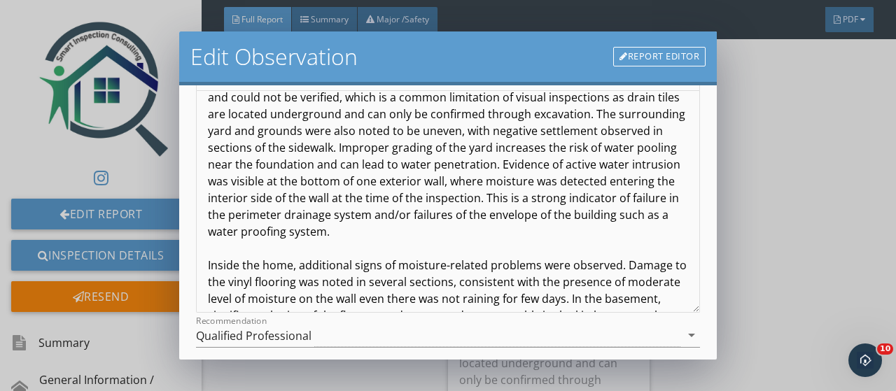
scroll to position [0, 0]
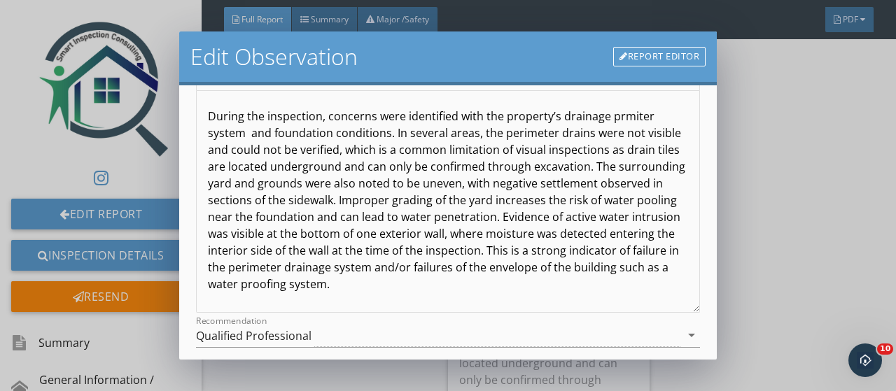
drag, startPoint x: 630, startPoint y: 114, endPoint x: 589, endPoint y: 146, distance: 52.4
drag, startPoint x: 559, startPoint y: 115, endPoint x: 244, endPoint y: 134, distance: 315.6
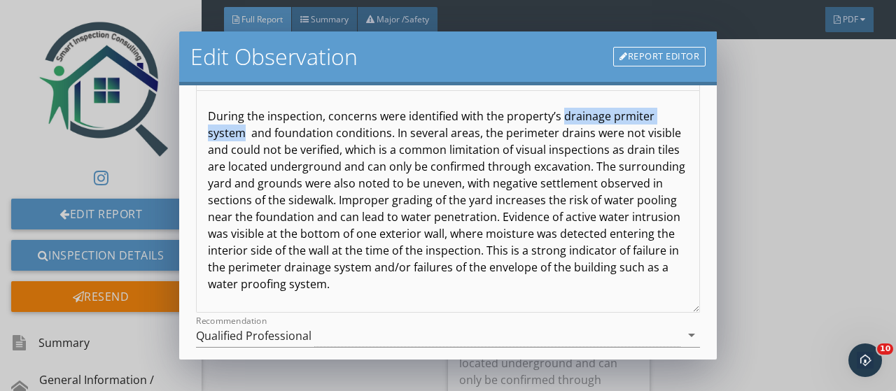
copy p "drainage prmiter system"
drag, startPoint x: 606, startPoint y: 116, endPoint x: 645, endPoint y: 115, distance: 38.5
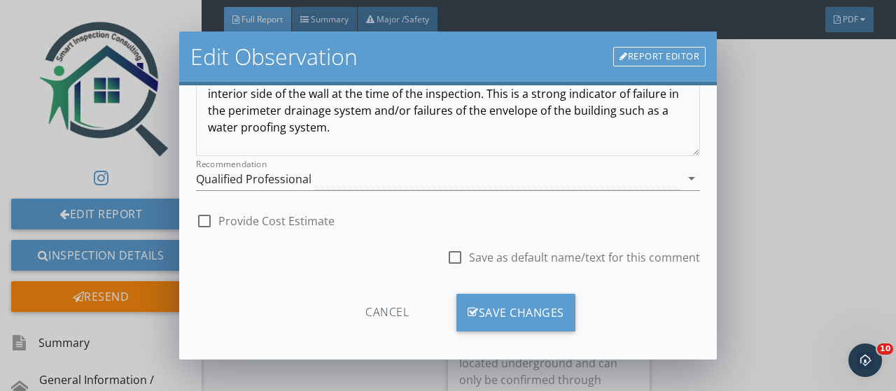
scroll to position [307, 0]
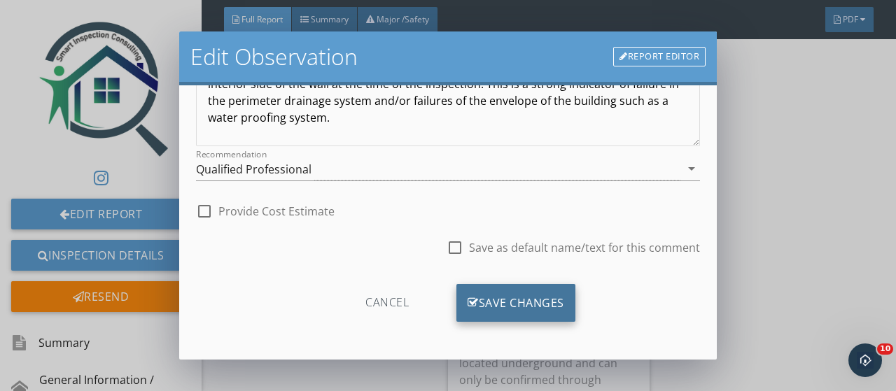
click at [517, 305] on div "Save Changes" at bounding box center [515, 303] width 119 height 38
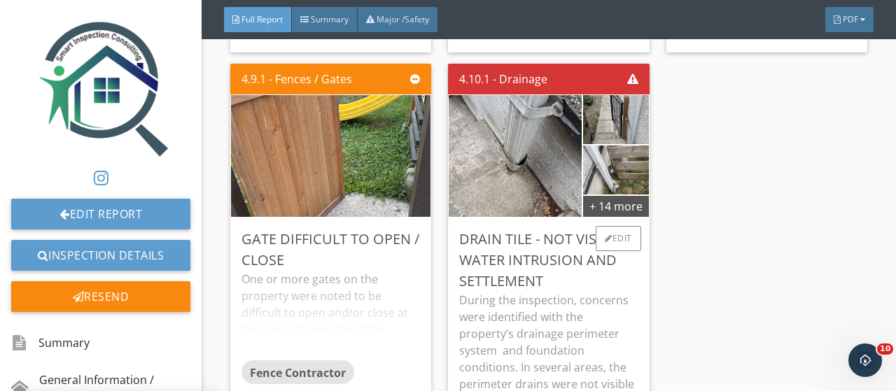
scroll to position [5391, 0]
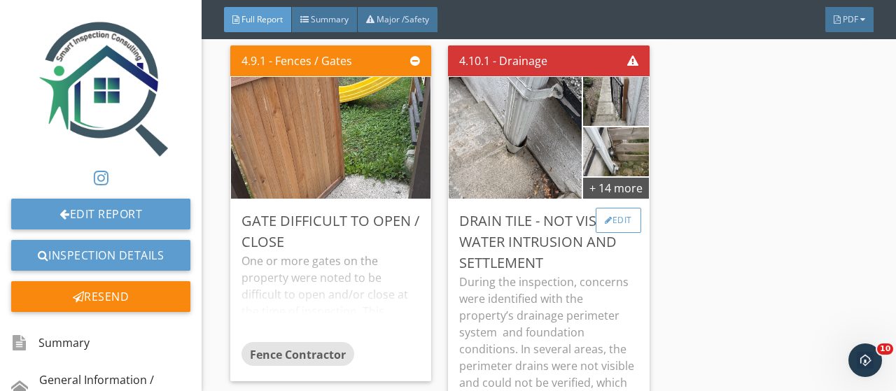
click at [605, 221] on div "Edit" at bounding box center [619, 220] width 46 height 25
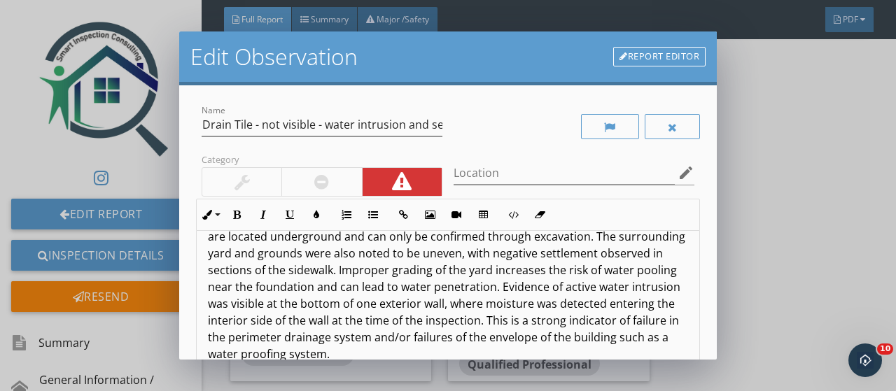
scroll to position [140, 0]
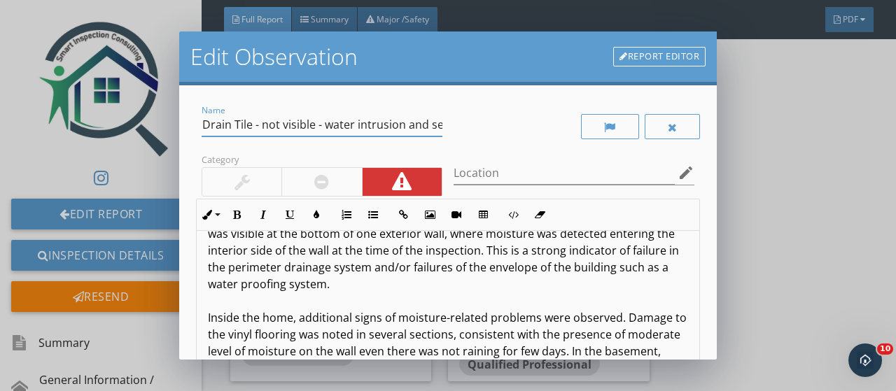
drag, startPoint x: 324, startPoint y: 128, endPoint x: 401, endPoint y: 125, distance: 77.1
click at [401, 125] on input "Drain Tile - not visible - water intrusion and settlement" at bounding box center [322, 124] width 241 height 23
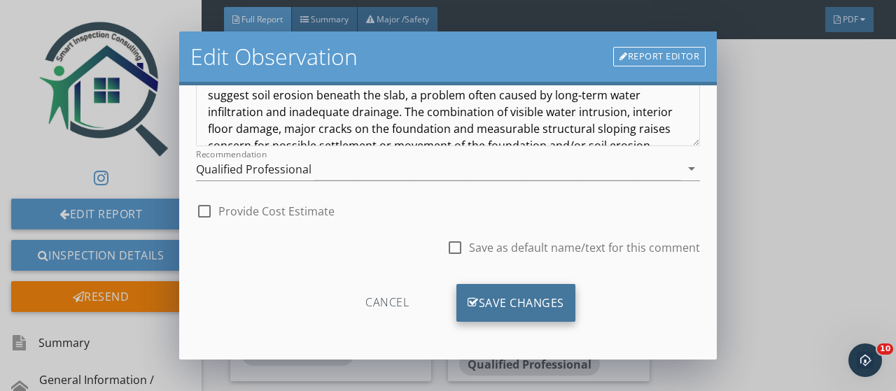
click at [459, 312] on div "Save Changes" at bounding box center [515, 303] width 119 height 38
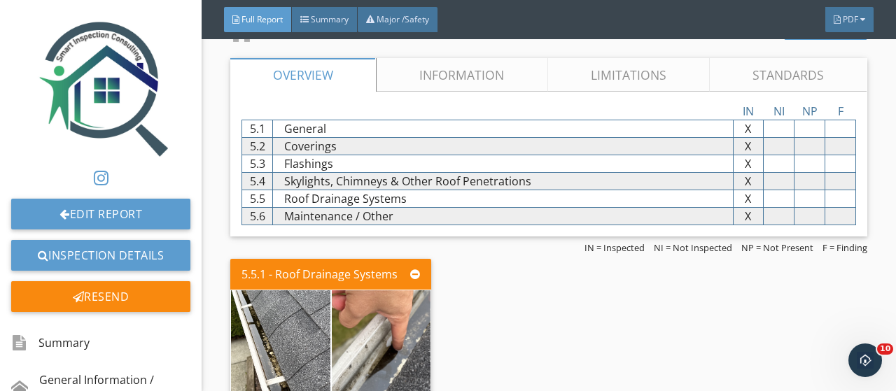
scroll to position [5741, 0]
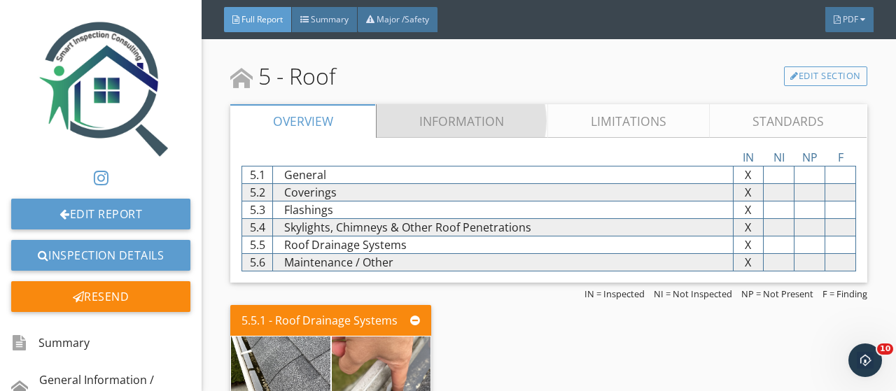
click at [452, 123] on link "Information" at bounding box center [462, 121] width 171 height 34
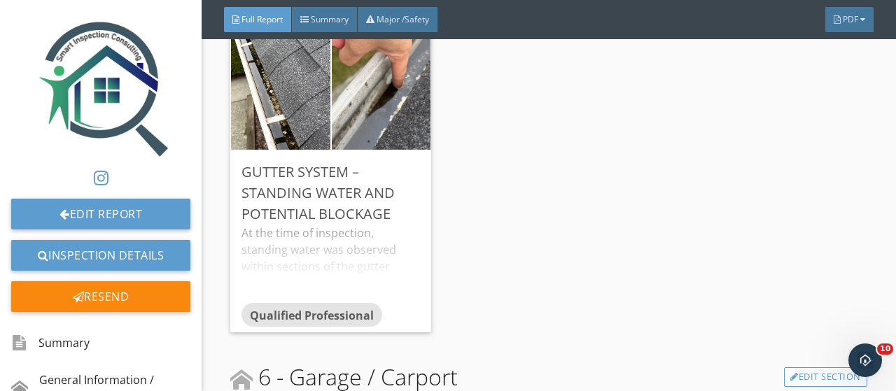
scroll to position [7141, 0]
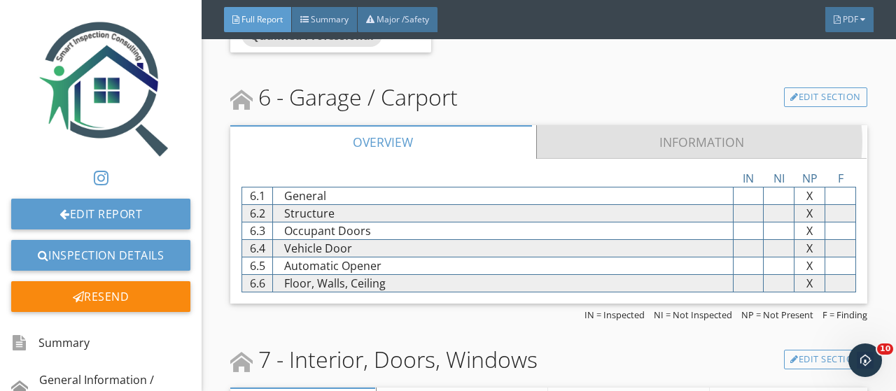
click at [683, 131] on link "Information" at bounding box center [702, 142] width 330 height 34
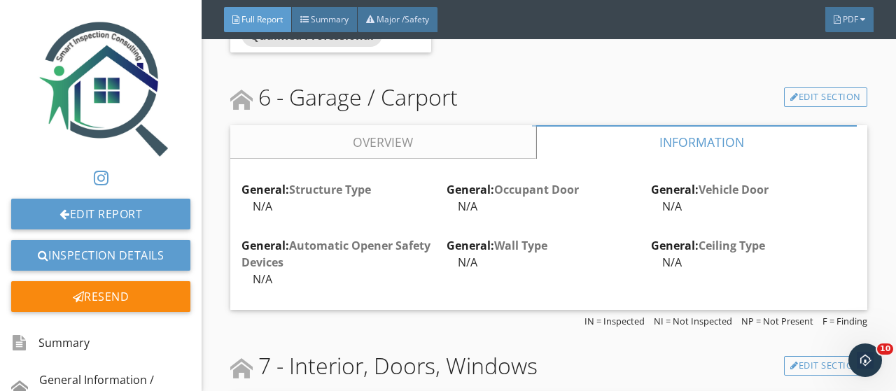
click at [384, 125] on link "Overview" at bounding box center [383, 142] width 306 height 34
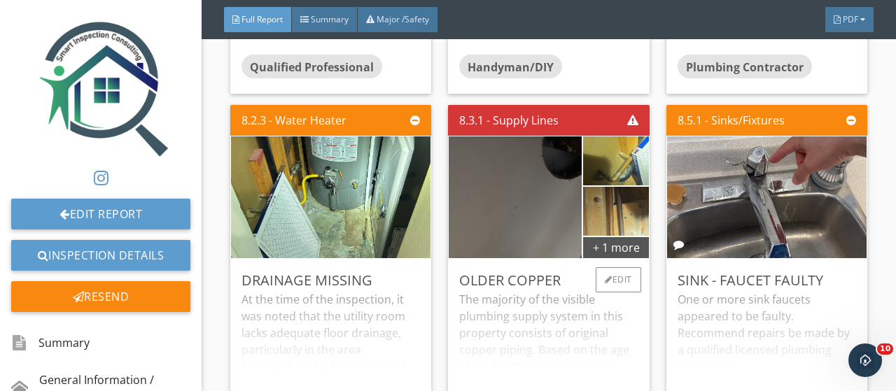
scroll to position [9521, 0]
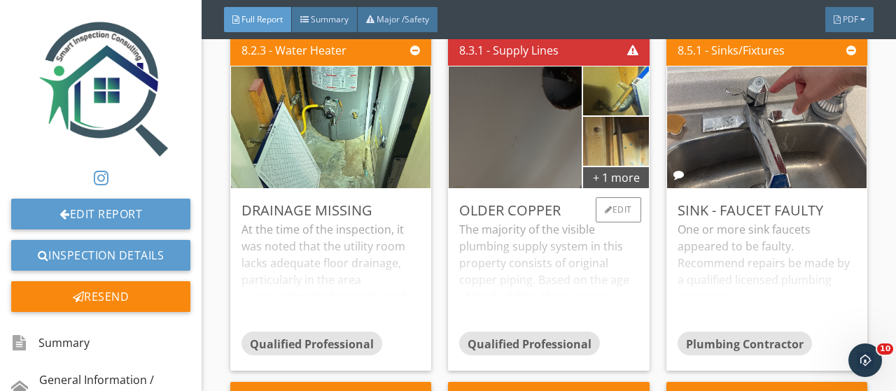
click at [507, 244] on div "The majority of the visible plumbing supply system in this property consists of…" at bounding box center [548, 276] width 179 height 111
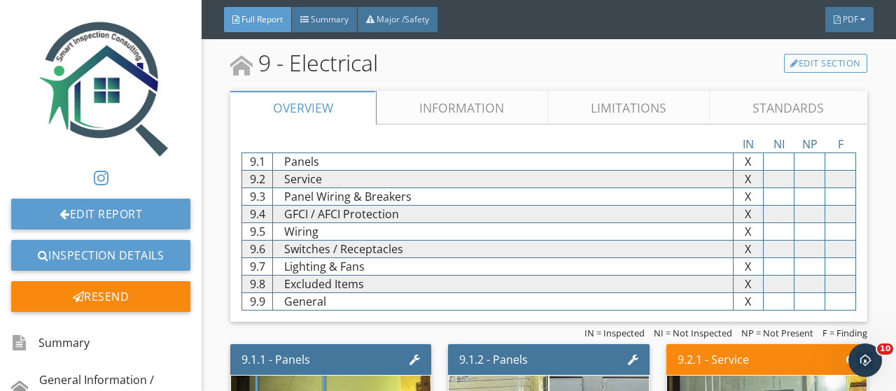
scroll to position [11481, 0]
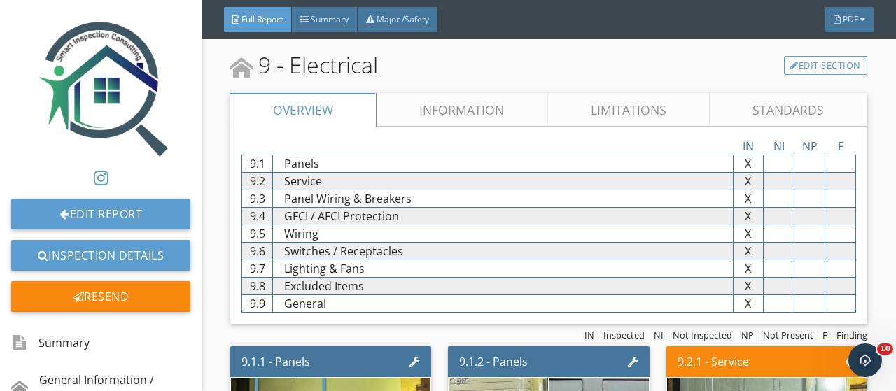
click at [456, 93] on link "Information" at bounding box center [462, 110] width 171 height 34
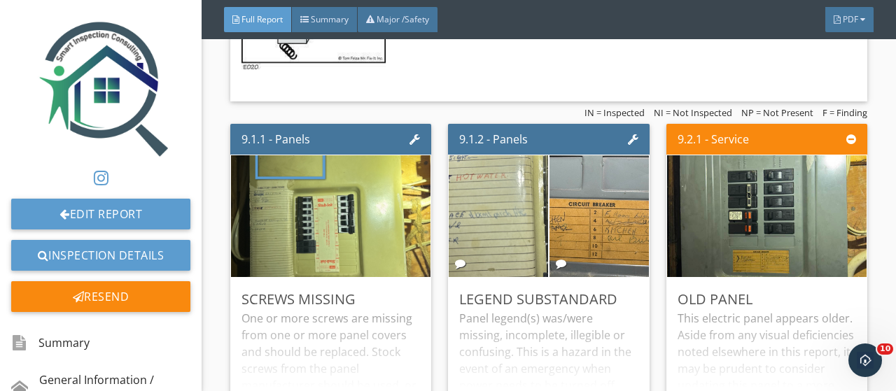
scroll to position [13372, 0]
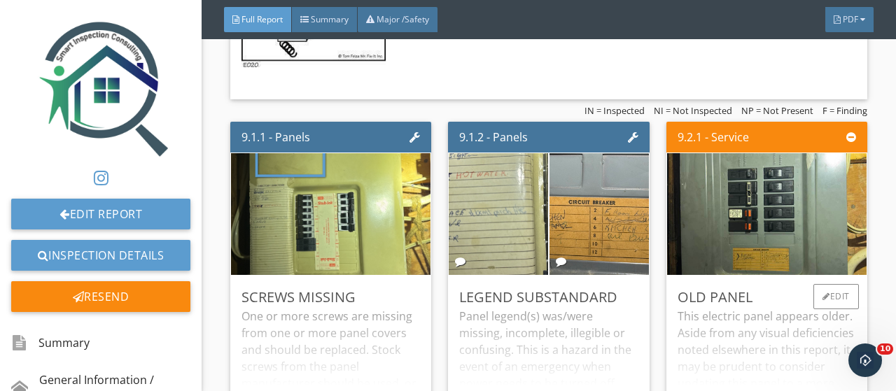
click at [741, 309] on div "This electric panel appears older. Aside from any visual deficiencies noted els…" at bounding box center [767, 363] width 179 height 111
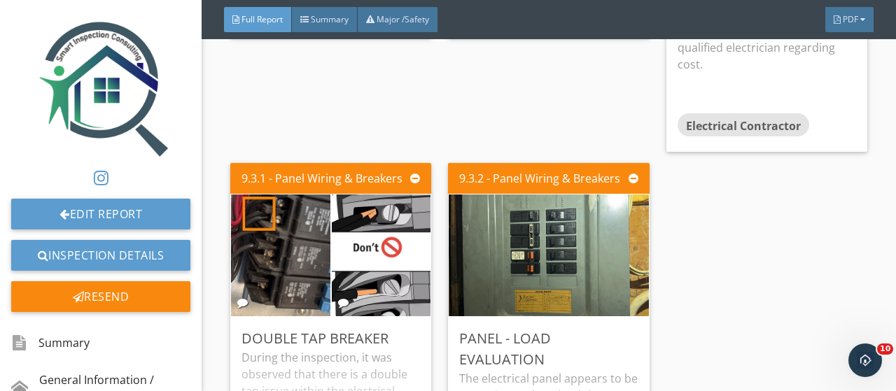
scroll to position [13862, 0]
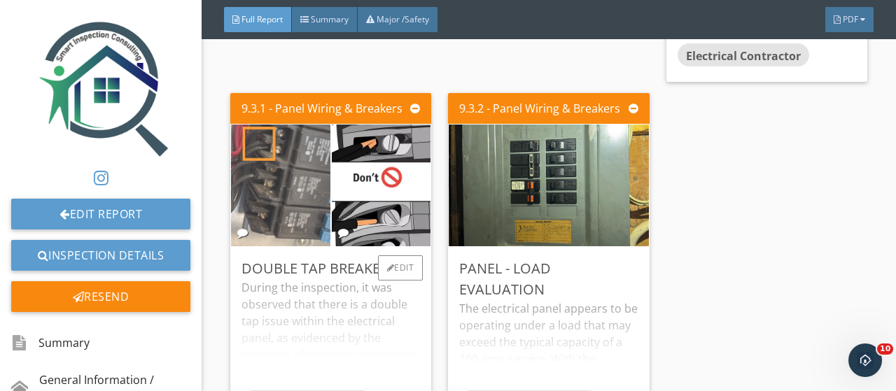
click at [306, 142] on img at bounding box center [281, 186] width 228 height 305
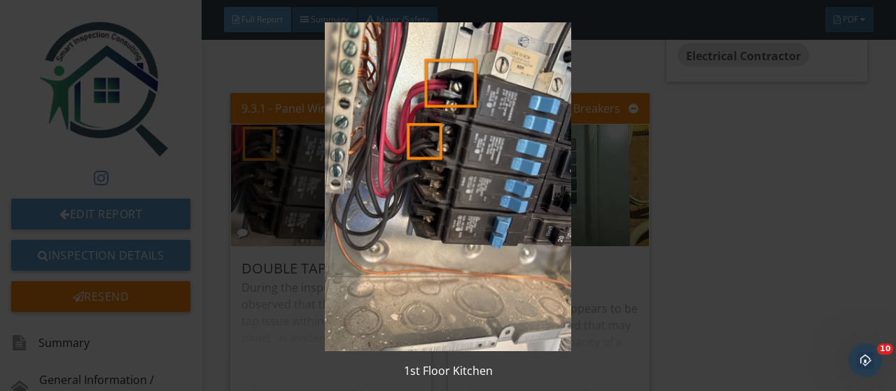
click at [625, 207] on img at bounding box center [447, 186] width 809 height 329
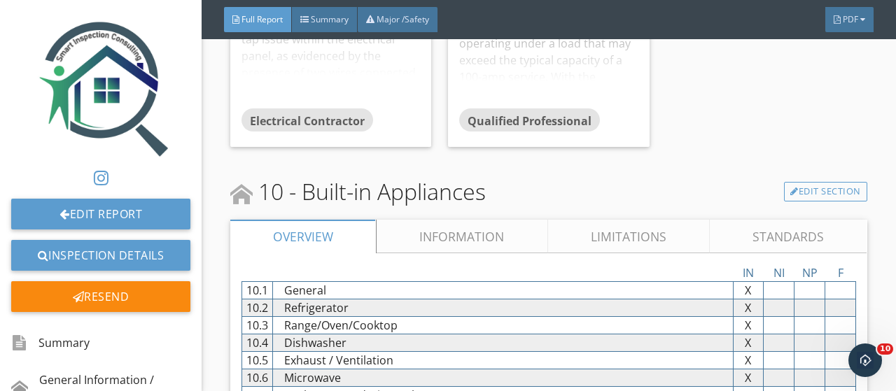
scroll to position [13934, 0]
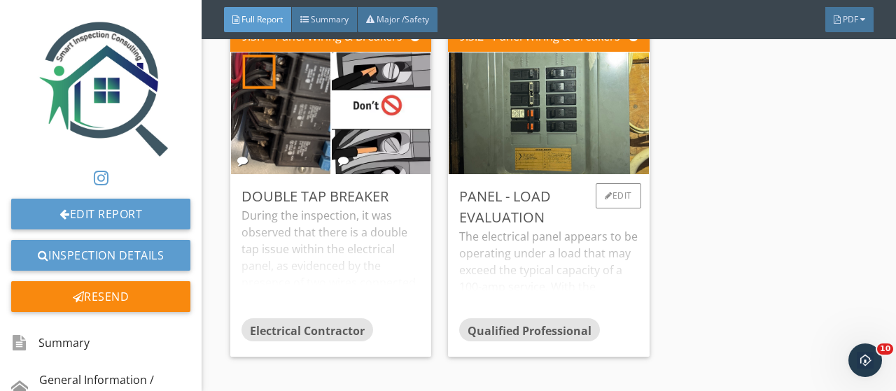
click at [524, 228] on div "The electrical panel appears to be operating under a load that may exceed the t…" at bounding box center [548, 273] width 179 height 90
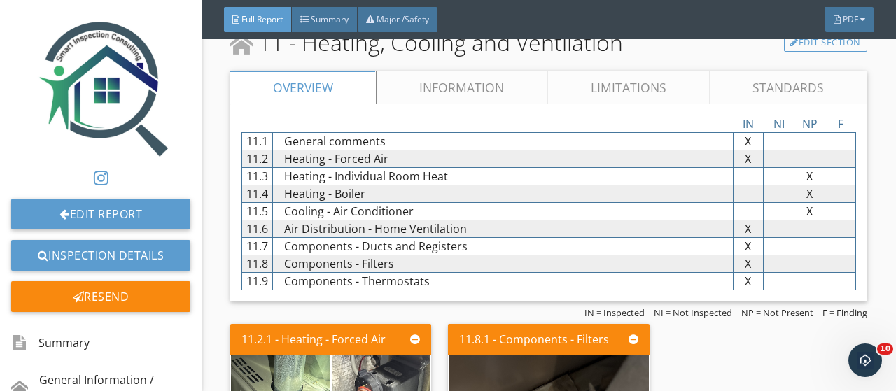
scroll to position [15334, 0]
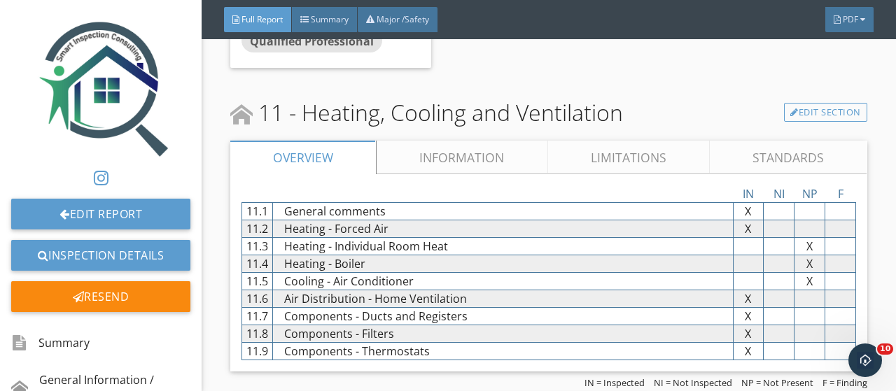
click at [448, 141] on link "Information" at bounding box center [462, 158] width 171 height 34
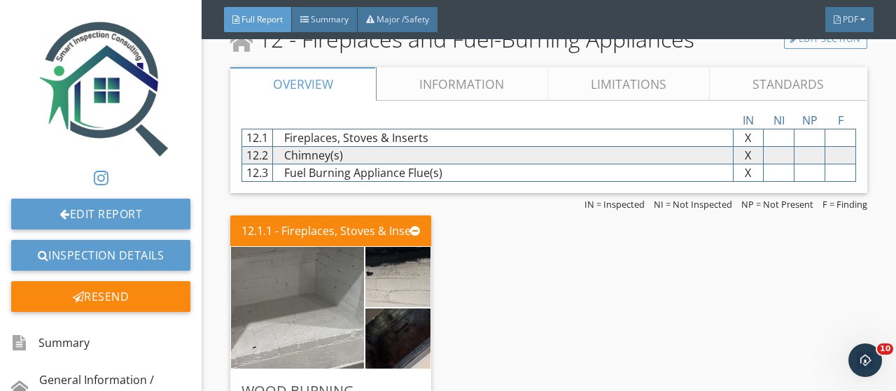
scroll to position [17714, 0]
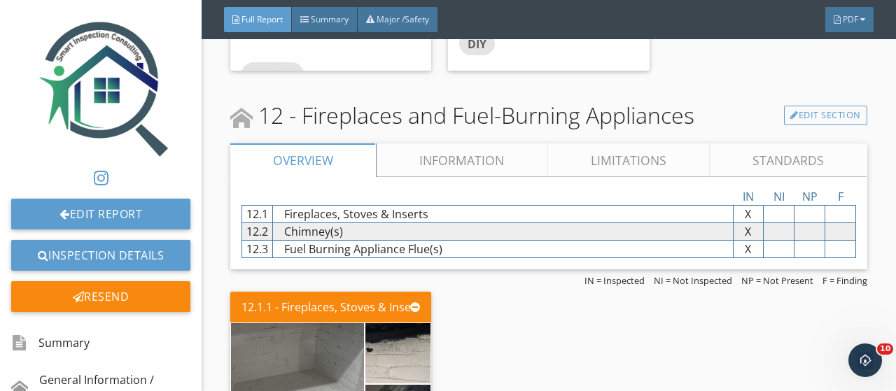
click at [440, 144] on link "Information" at bounding box center [462, 161] width 171 height 34
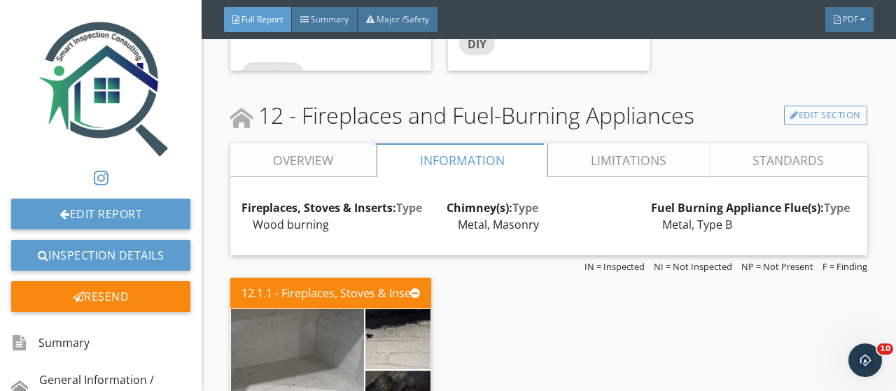
click at [300, 144] on link "Overview" at bounding box center [303, 161] width 146 height 34
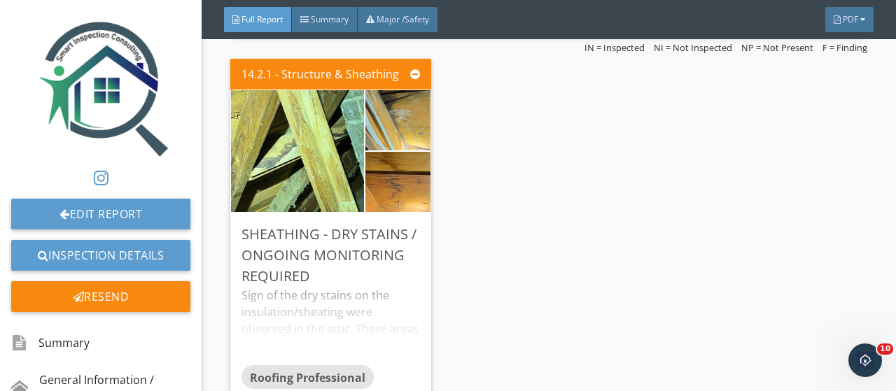
scroll to position [18834, 0]
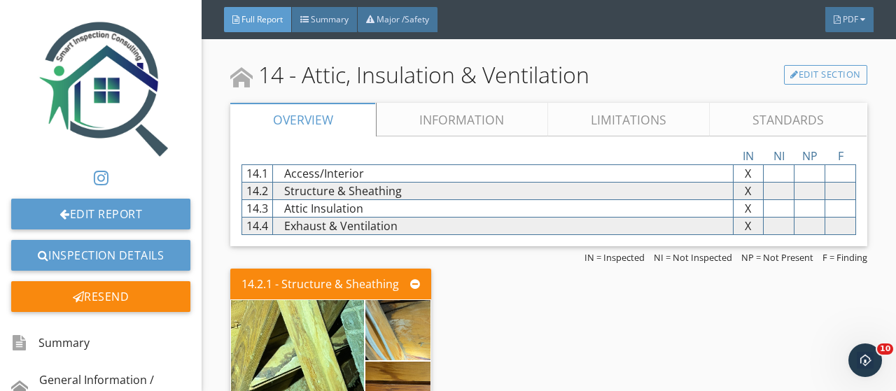
click at [430, 103] on link "Information" at bounding box center [462, 120] width 171 height 34
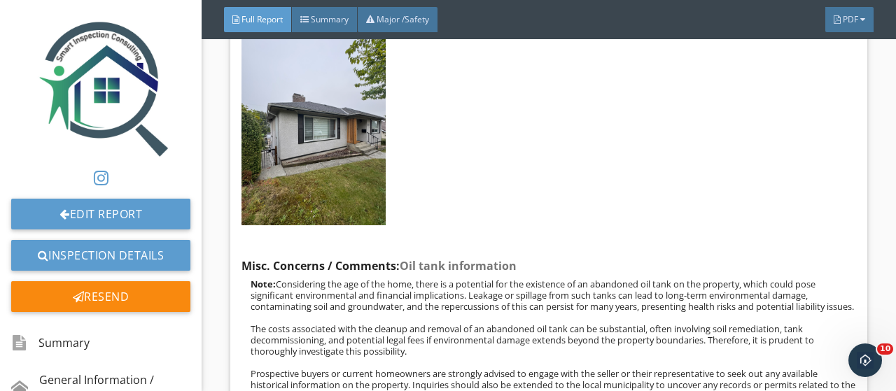
scroll to position [22545, 0]
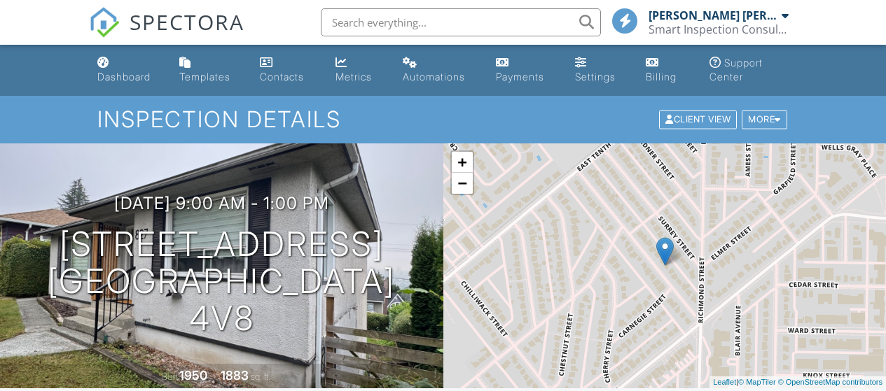
click at [123, 80] on div "Dashboard" at bounding box center [123, 77] width 53 height 12
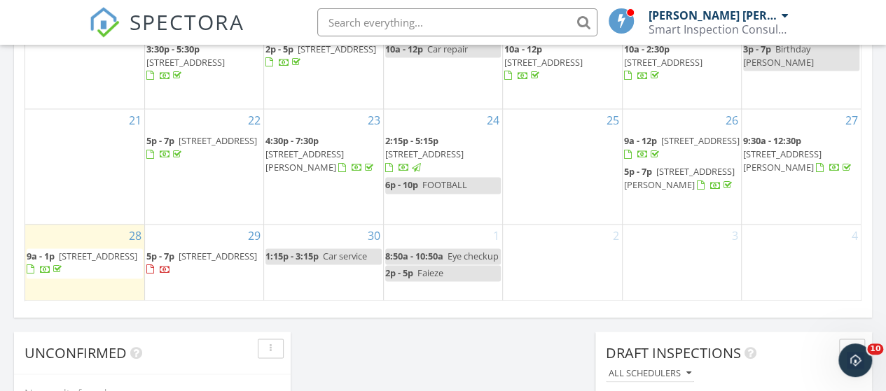
scroll to position [1050, 0]
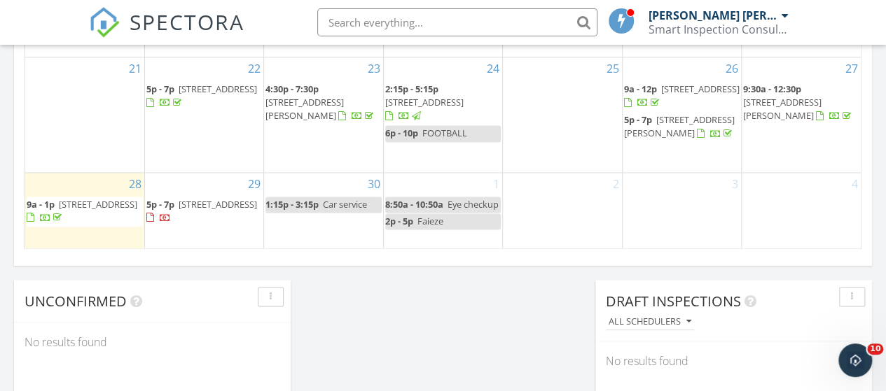
click at [176, 209] on link "5p - 7p [STREET_ADDRESS]" at bounding box center [201, 211] width 111 height 26
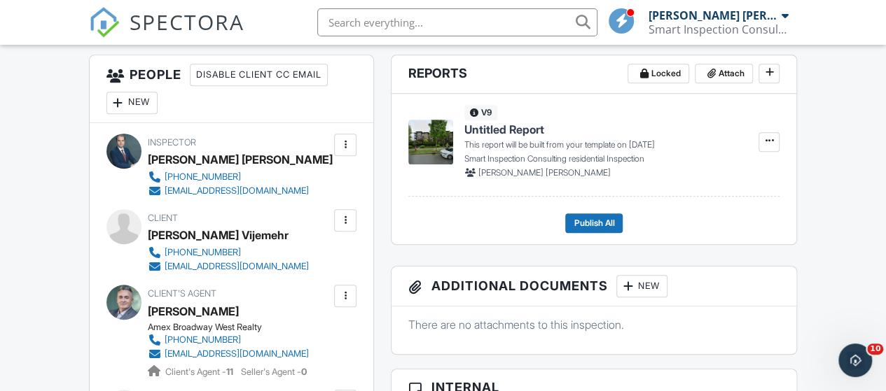
scroll to position [368, 0]
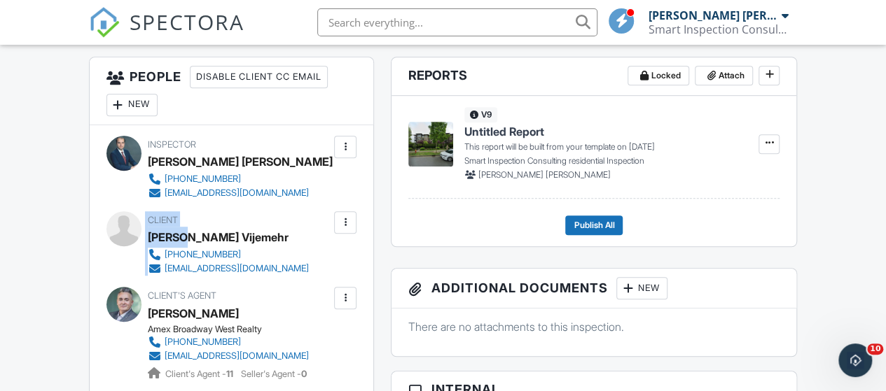
drag, startPoint x: 146, startPoint y: 237, endPoint x: 176, endPoint y: 236, distance: 30.8
click at [176, 236] on div "Client [PERSON_NAME] [PHONE_NUMBER] [EMAIL_ADDRESS][DOMAIN_NAME]" at bounding box center [231, 243] width 251 height 64
click at [230, 236] on div "[PERSON_NAME] Vijemehr" at bounding box center [218, 237] width 141 height 21
drag, startPoint x: 266, startPoint y: 237, endPoint x: 149, endPoint y: 242, distance: 117.0
click at [149, 242] on div "[PERSON_NAME] Vijemehr" at bounding box center [234, 237] width 172 height 21
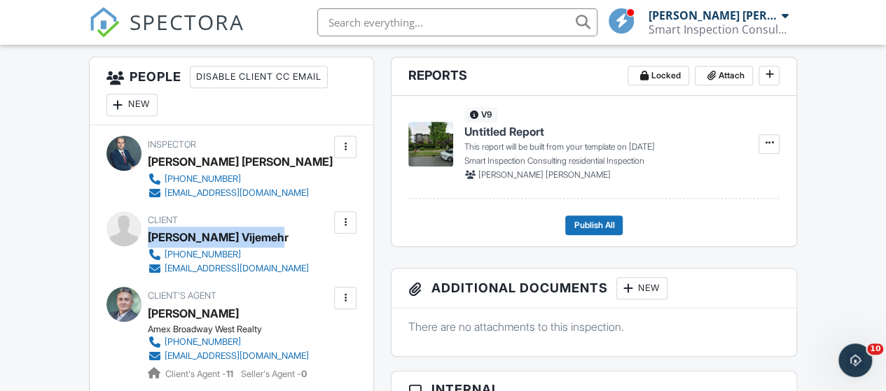
copy div "[PERSON_NAME] Vijemehr"
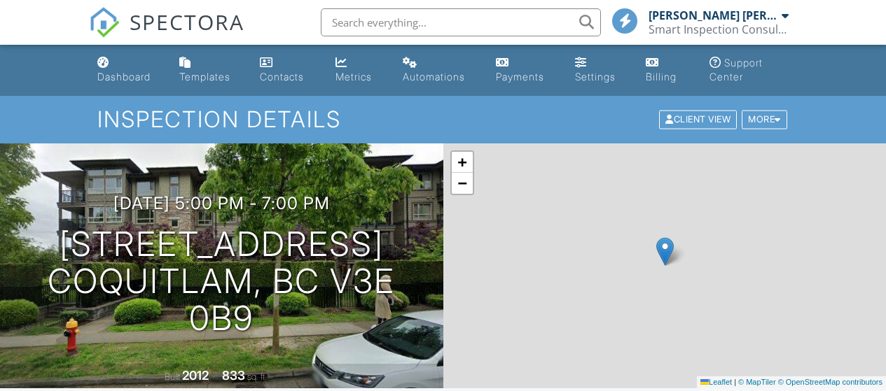
scroll to position [1467, 0]
